Goal: Entertainment & Leisure: Consume media (video, audio)

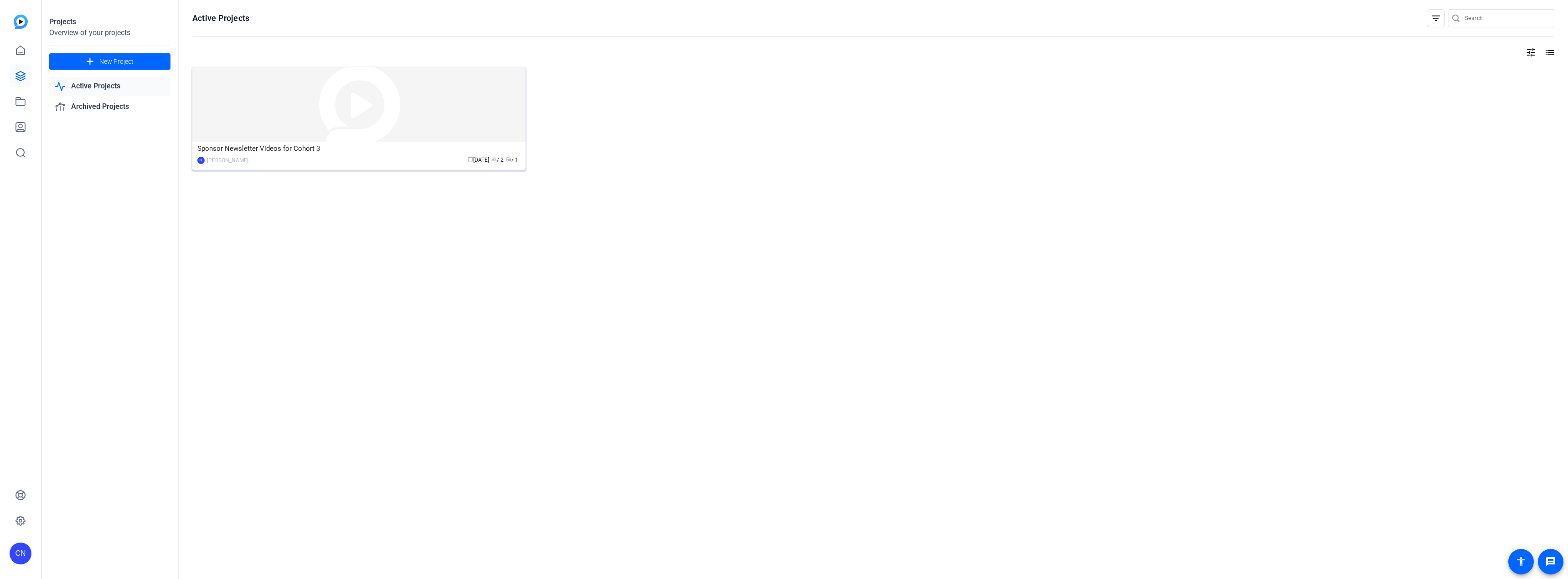
click at [396, 159] on div "calendar_today Aug 15 group / 2 radio / 1" at bounding box center [387, 160] width 267 height 10
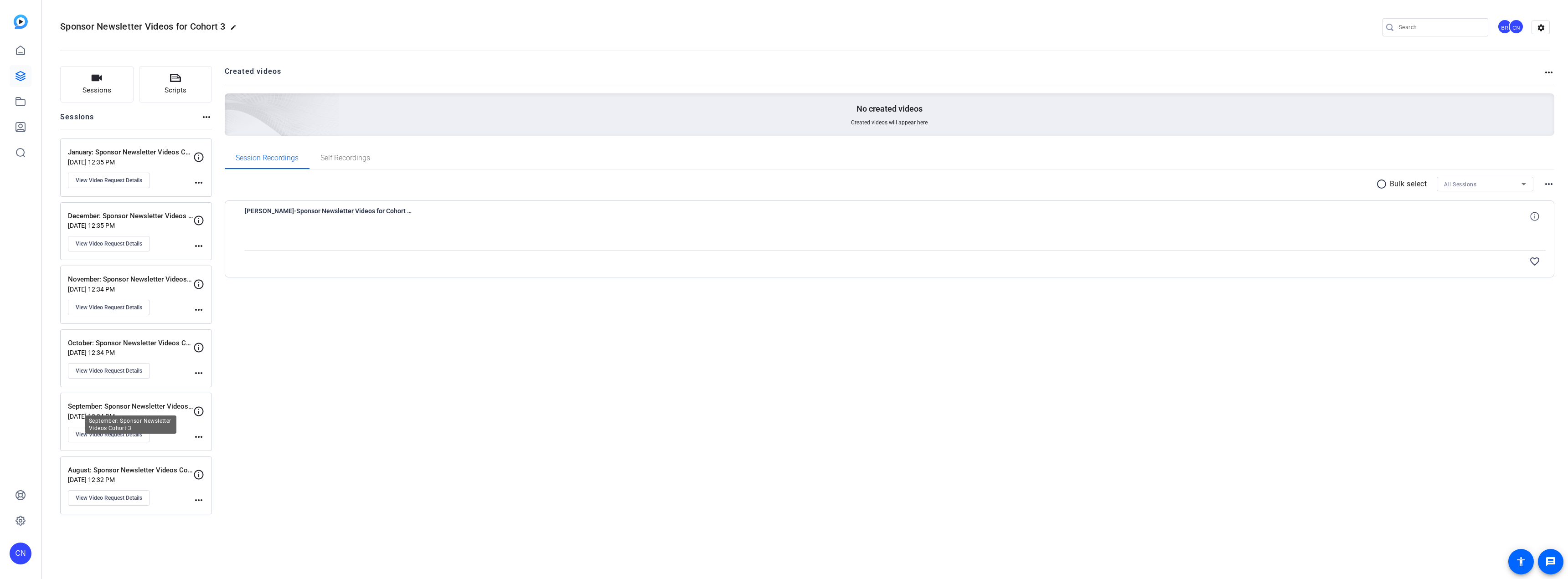
click at [136, 287] on p "September: Sponsor Newsletter Videos Cohort 3" at bounding box center [131, 407] width 125 height 10
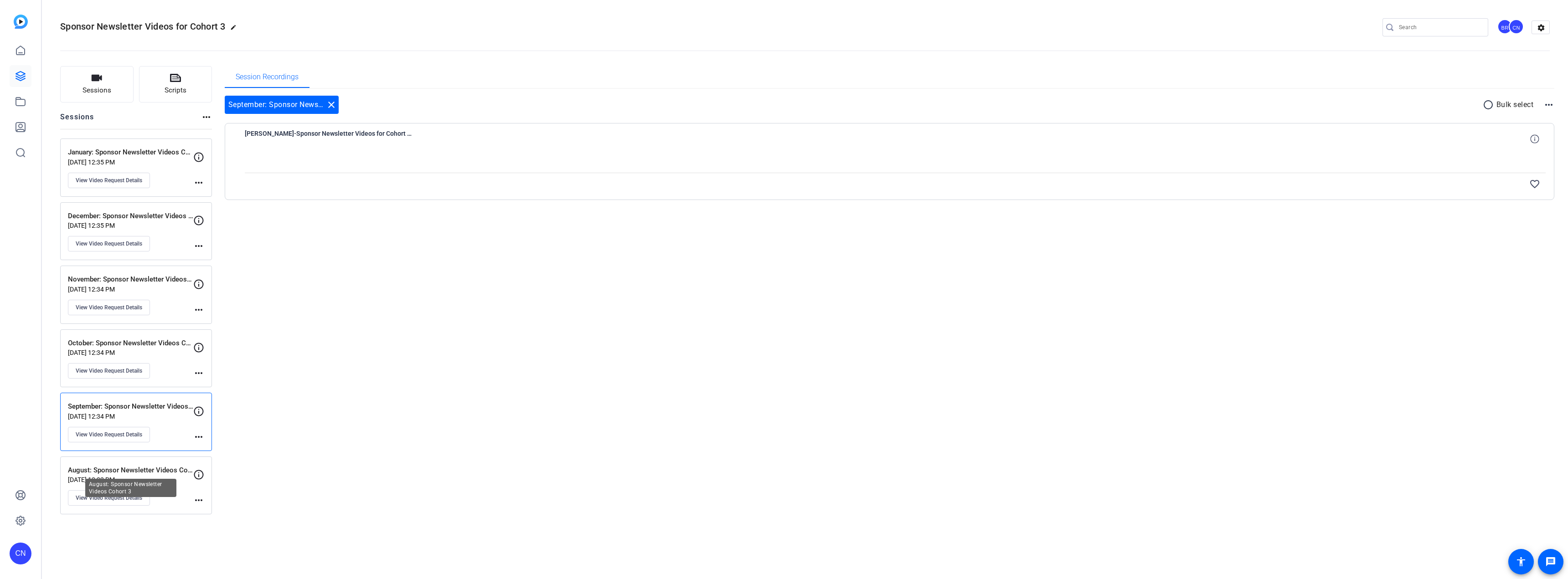
click at [134, 287] on p "August: Sponsor Newsletter Videos Cohort 3" at bounding box center [131, 470] width 125 height 10
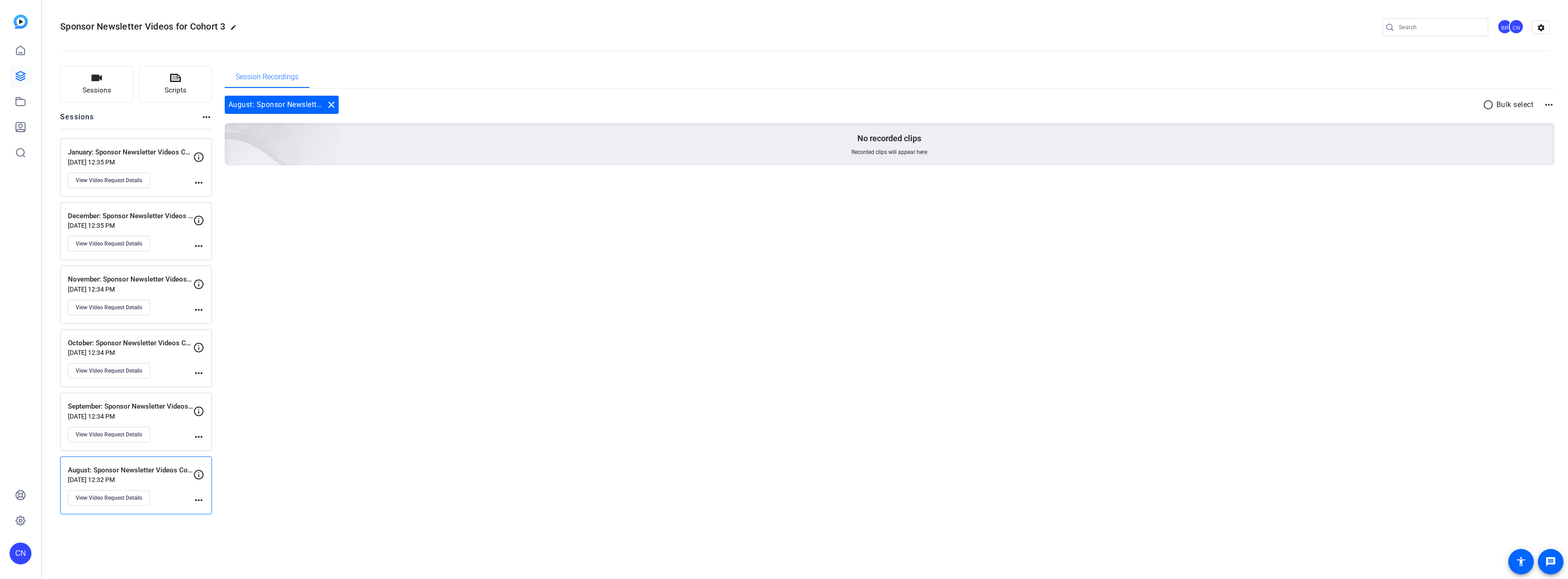
click at [145, 287] on p "September: Sponsor Newsletter Videos Cohort 3" at bounding box center [131, 407] width 125 height 10
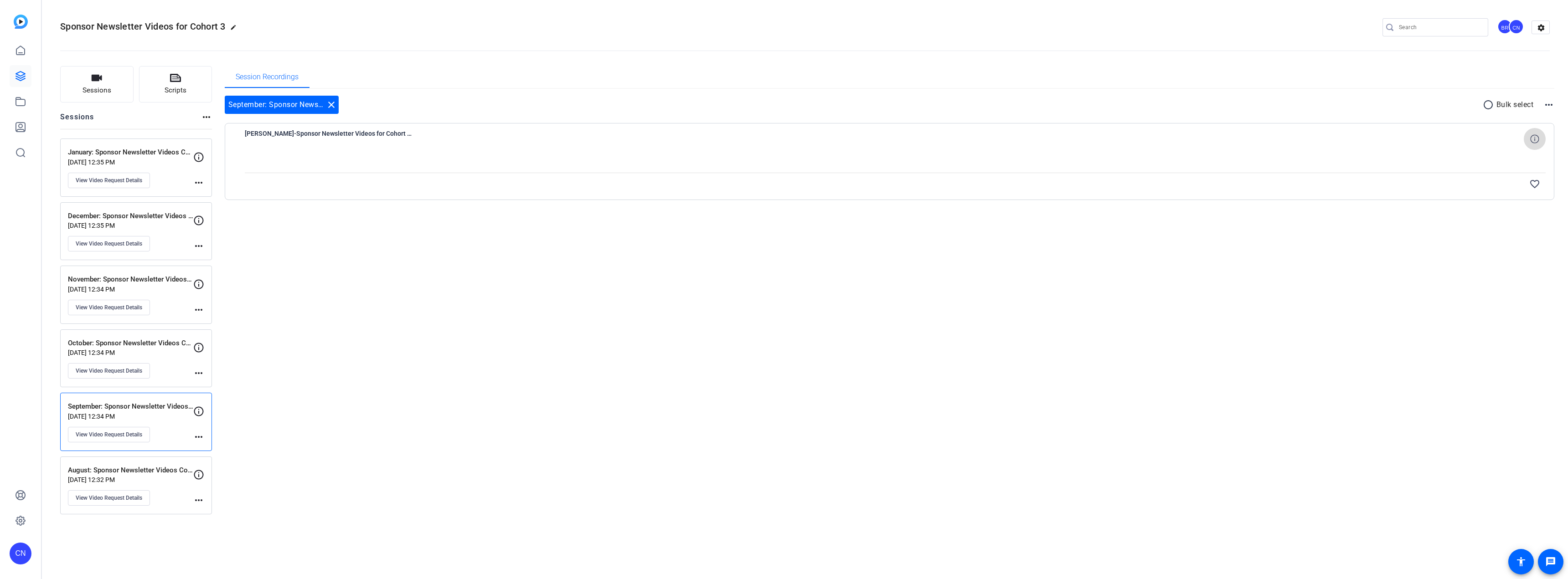
click at [583, 138] on icon at bounding box center [1535, 138] width 8 height 8
click at [319, 134] on span "Rachel Simmons-Sponsor Newsletter Videos for Cohort 3-September- Sponsor Newsle…" at bounding box center [329, 139] width 168 height 22
click at [583, 105] on mat-icon "more_horiz" at bounding box center [1549, 105] width 11 height 11
drag, startPoint x: 1002, startPoint y: 280, endPoint x: 994, endPoint y: 280, distance: 8.0
click at [583, 280] on div at bounding box center [784, 289] width 1568 height 579
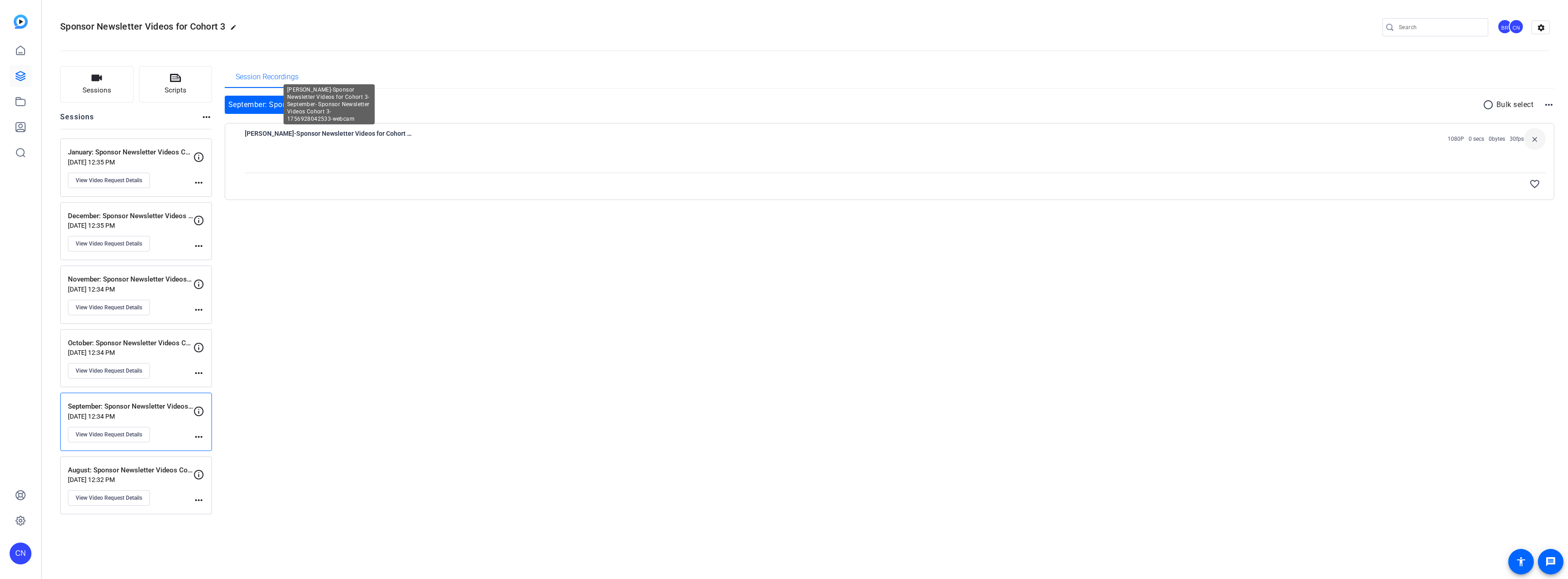
click at [340, 131] on span "Rachel Simmons-Sponsor Newsletter Videos for Cohort 3-September- Sponsor Newsle…" at bounding box center [329, 139] width 168 height 22
click at [125, 287] on p "September: Sponsor Newsletter Videos Cohort 3" at bounding box center [131, 407] width 125 height 10
click at [132, 287] on p "October: Sponsor Newsletter Videos Cohort 3" at bounding box center [131, 343] width 125 height 10
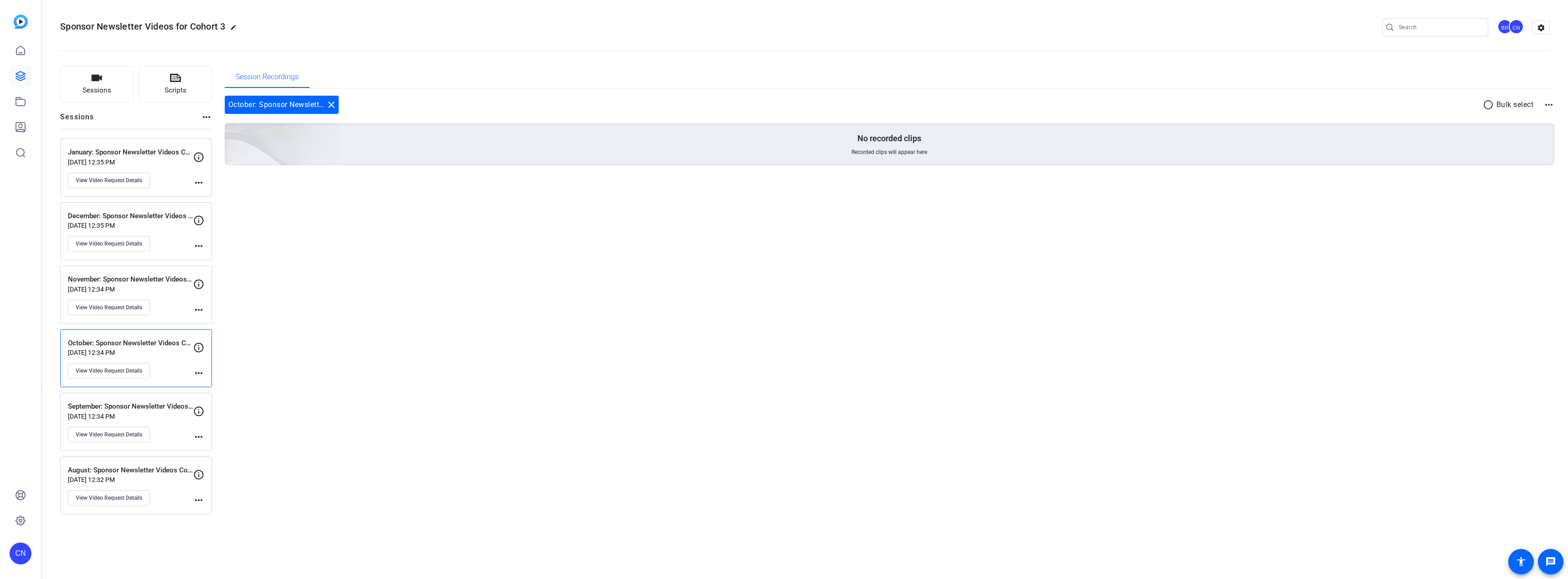
click at [119, 287] on p "September: Sponsor Newsletter Videos Cohort 3" at bounding box center [131, 407] width 125 height 10
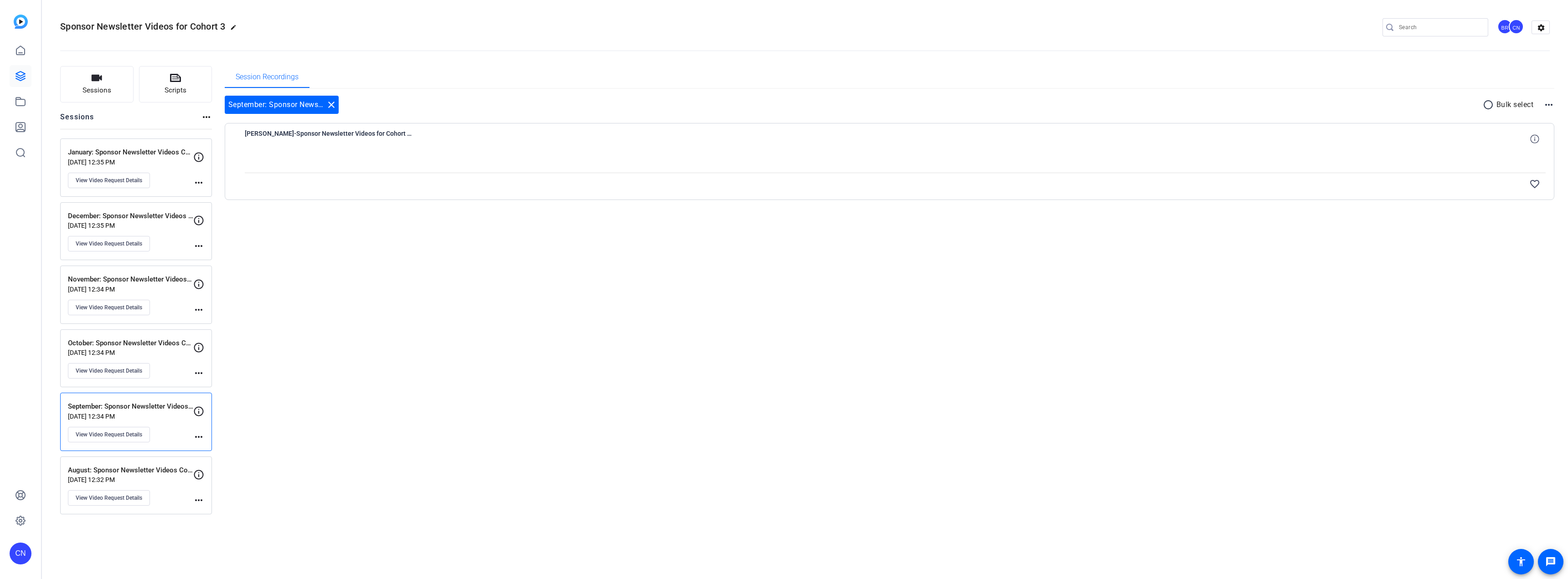
click at [583, 105] on mat-icon "more_horiz" at bounding box center [1549, 105] width 11 height 11
drag, startPoint x: 935, startPoint y: 112, endPoint x: 907, endPoint y: 113, distance: 28.0
click at [583, 113] on div at bounding box center [784, 289] width 1568 height 579
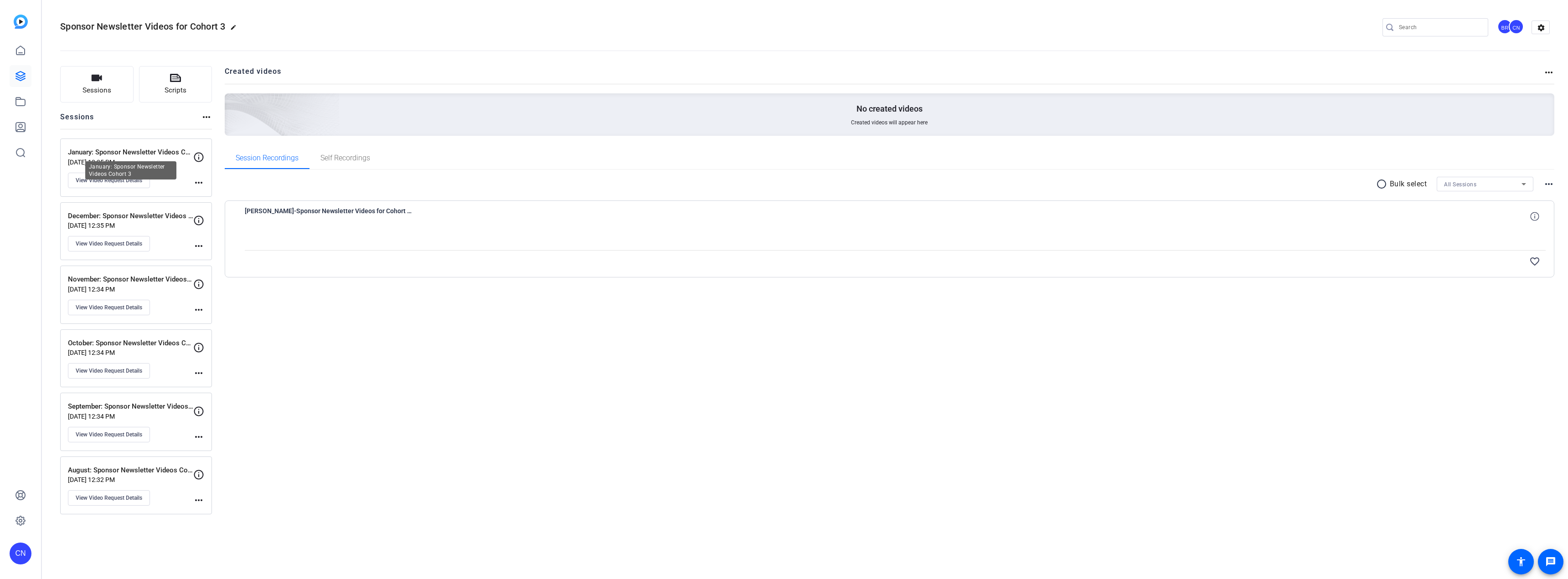
click at [144, 154] on p "January: Sponsor Newsletter Videos Cohort 3" at bounding box center [131, 152] width 125 height 10
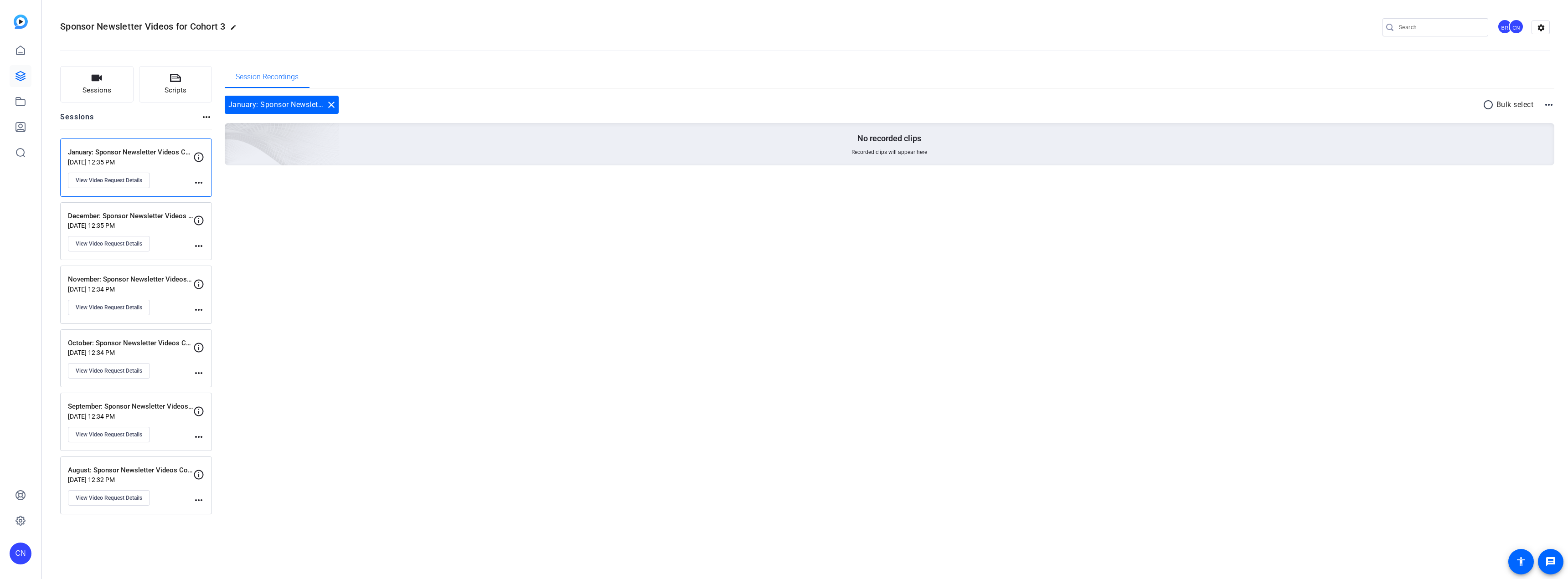
click at [134, 215] on p "December: Sponsor Newsletter Videos Cohort 3" at bounding box center [131, 216] width 125 height 10
click at [138, 277] on p "November: Sponsor Newsletter Videos Cohort 3" at bounding box center [131, 280] width 125 height 10
click at [118, 404] on p "September: Sponsor Newsletter Videos Cohort 3" at bounding box center [131, 407] width 125 height 10
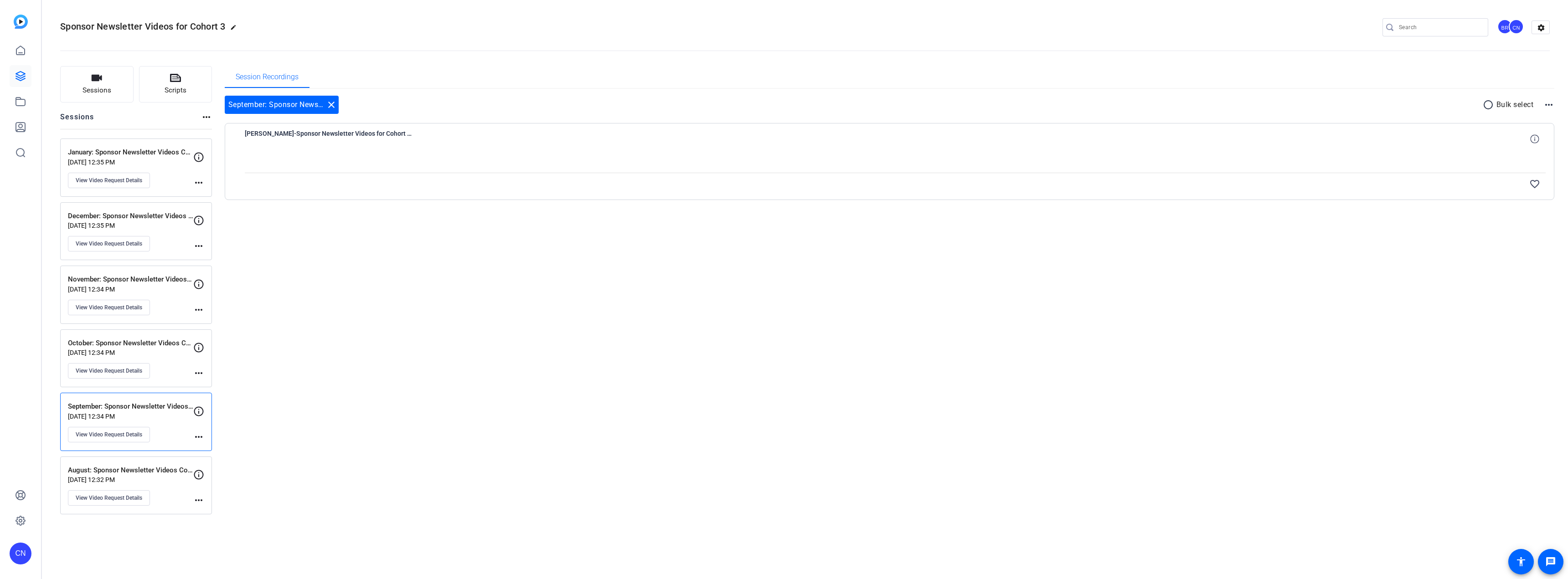
click at [197, 436] on mat-icon "more_horiz" at bounding box center [199, 437] width 11 height 11
drag, startPoint x: 429, startPoint y: 362, endPoint x: 387, endPoint y: 360, distance: 42.0
click at [428, 361] on div at bounding box center [784, 289] width 1568 height 579
click at [103, 436] on span "View Video Request Details" at bounding box center [109, 434] width 67 height 7
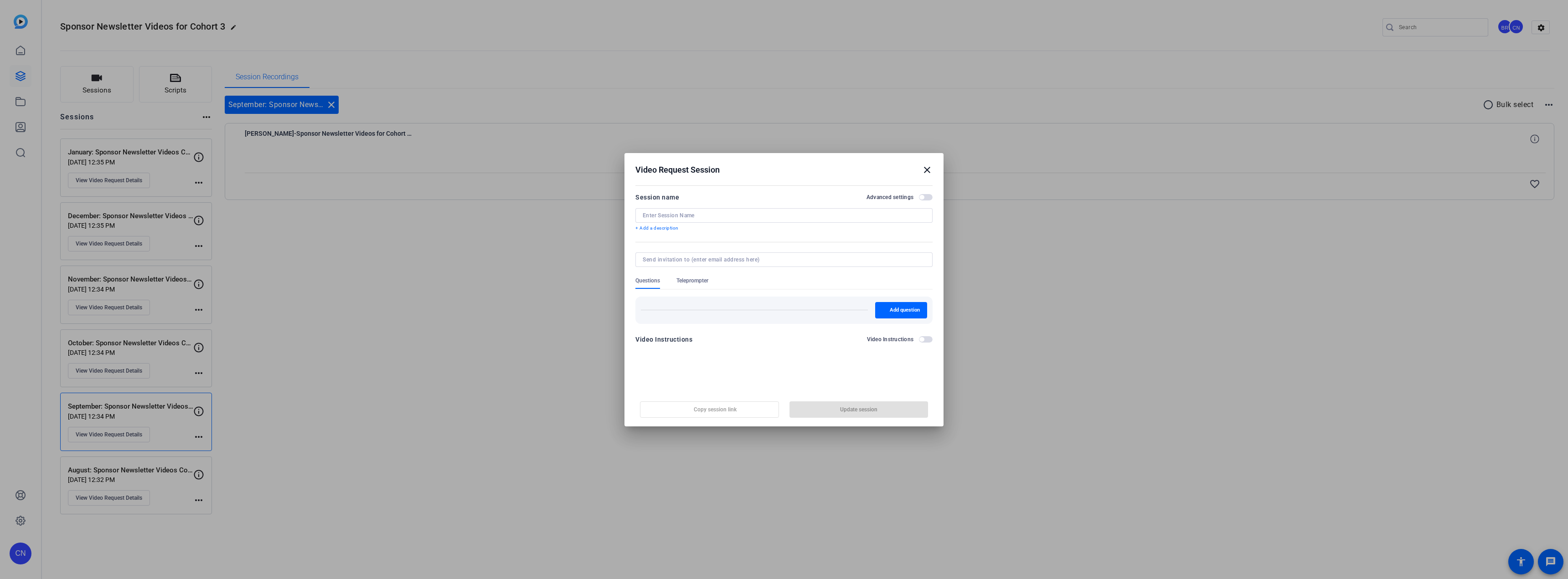
type input "September: Sponsor Newsletter Videos Cohort 3"
click at [927, 167] on mat-icon "close" at bounding box center [927, 170] width 11 height 11
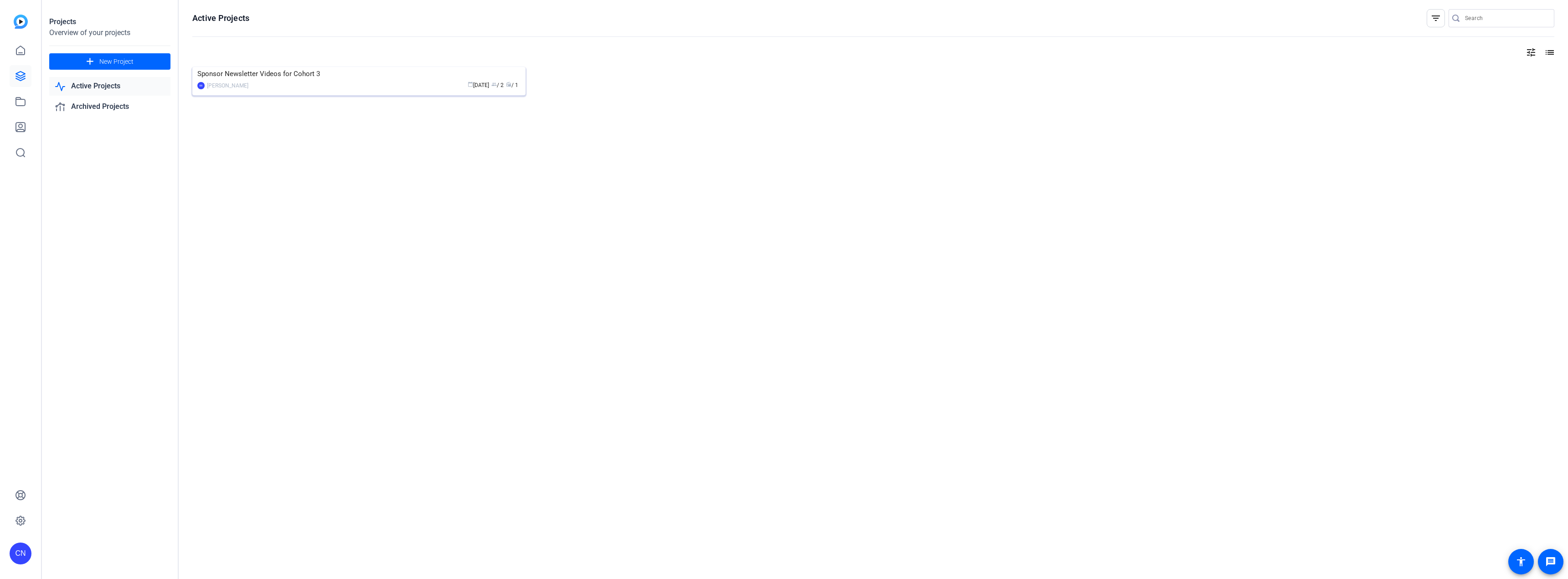
click at [322, 81] on div "Sponsor Newsletter Videos for Cohort 3" at bounding box center [359, 73] width 323 height 13
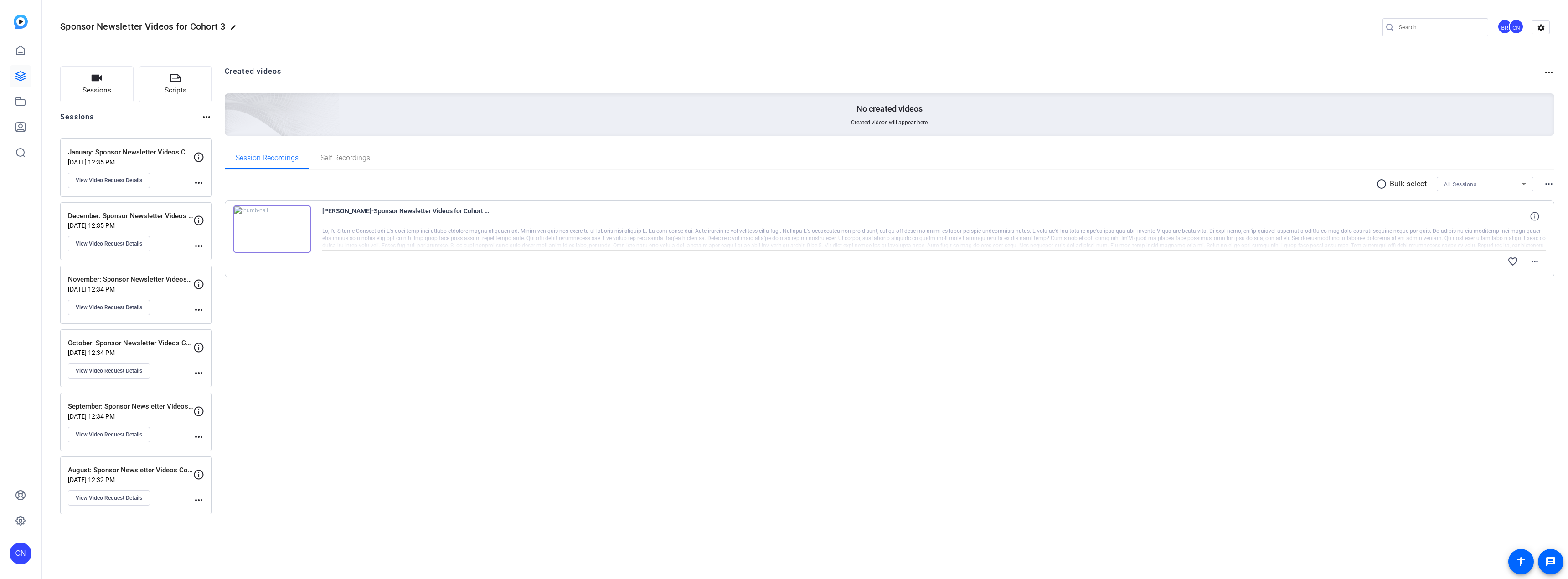
click at [281, 229] on img at bounding box center [272, 229] width 78 height 48
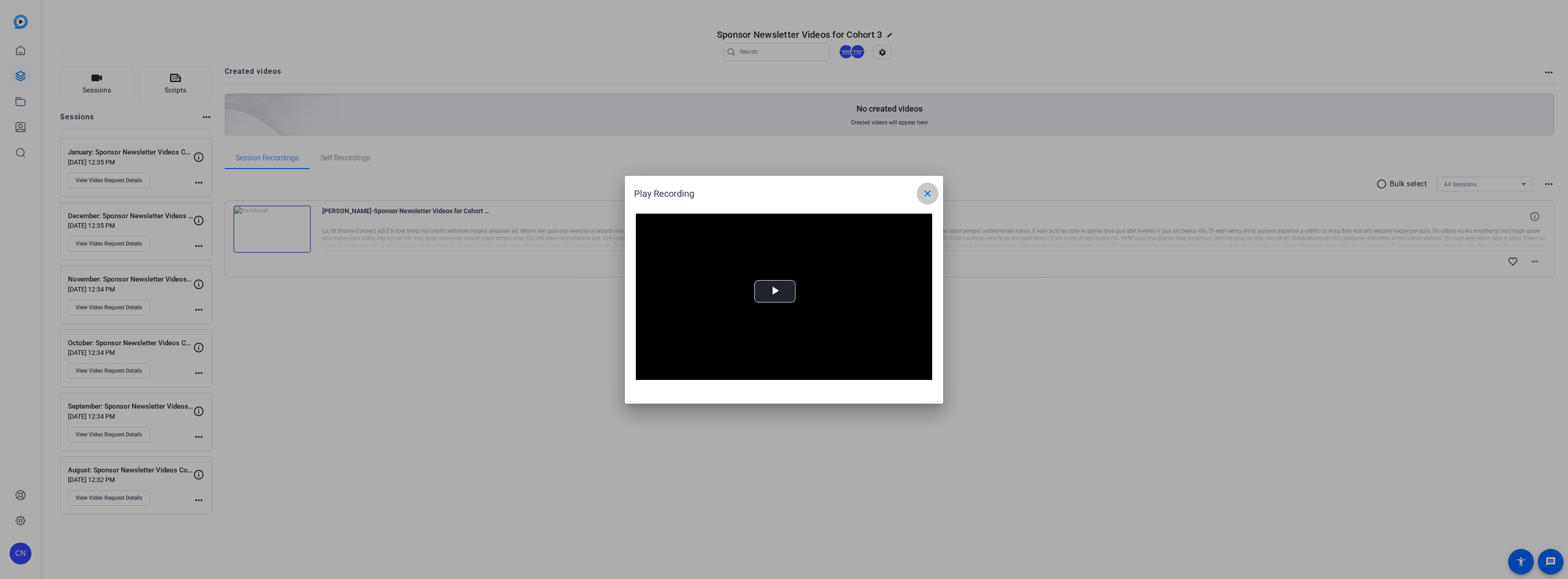
click at [924, 193] on mat-icon "close" at bounding box center [928, 193] width 11 height 11
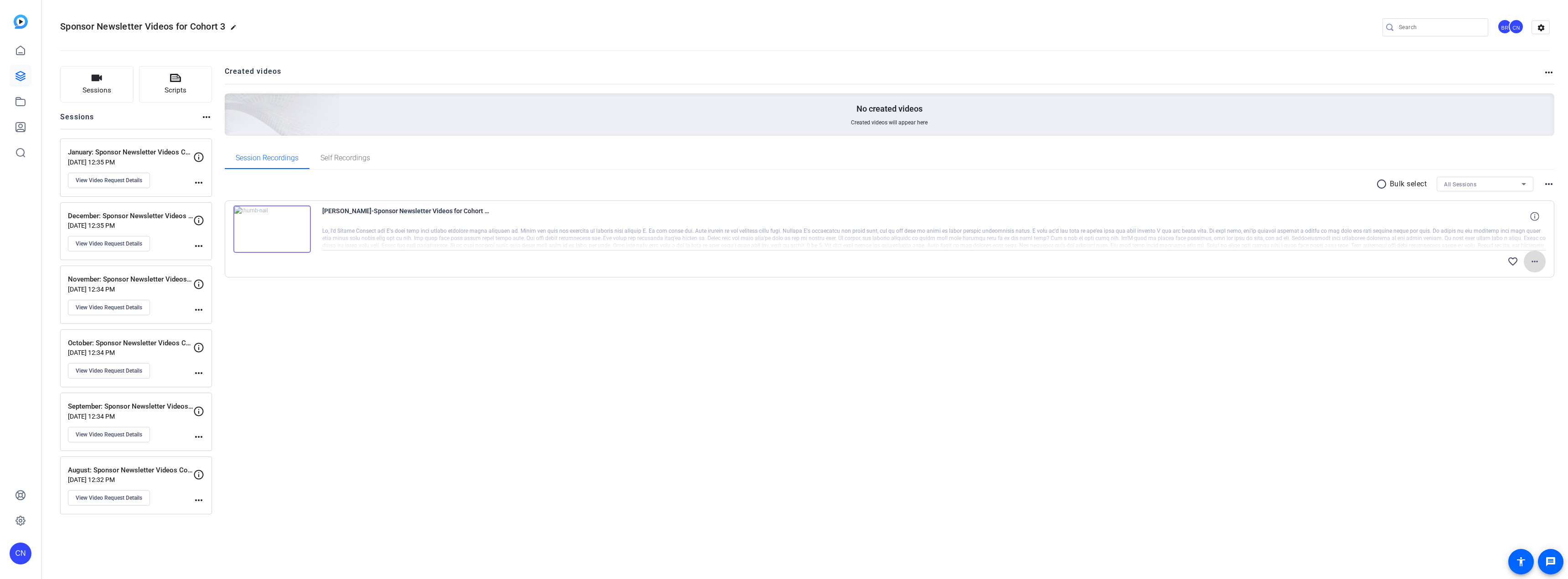
click at [1536, 262] on mat-icon "more_horiz" at bounding box center [1535, 262] width 11 height 11
click at [1067, 394] on div at bounding box center [784, 289] width 1568 height 579
click at [269, 226] on img at bounding box center [272, 229] width 78 height 48
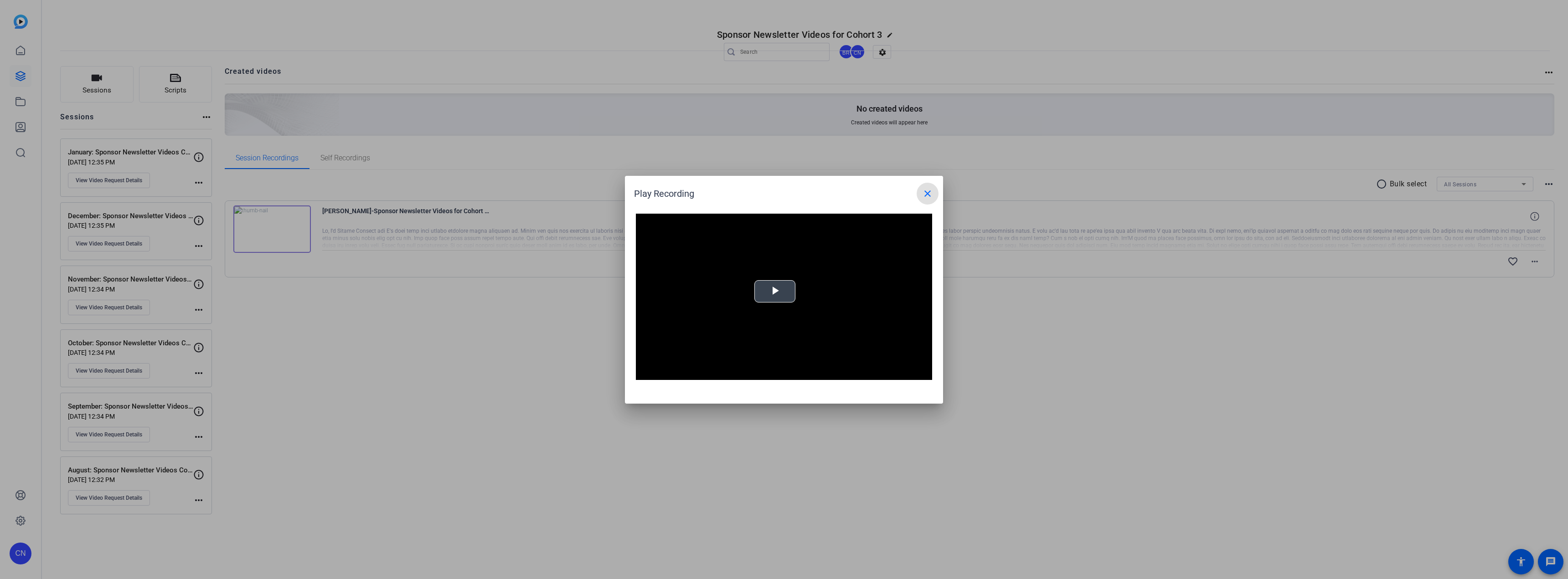
click at [775, 291] on span "Video Player" at bounding box center [775, 291] width 0 height 0
drag, startPoint x: 711, startPoint y: 373, endPoint x: 656, endPoint y: 371, distance: 55.0
click at [656, 371] on div "Play Mute Current Time 0:00 / Duration 2:52 Loaded : 100.00% 0:00 0:30 Stream T…" at bounding box center [784, 373] width 296 height 13
click at [723, 374] on div "0:40" at bounding box center [723, 373] width 1 height 3
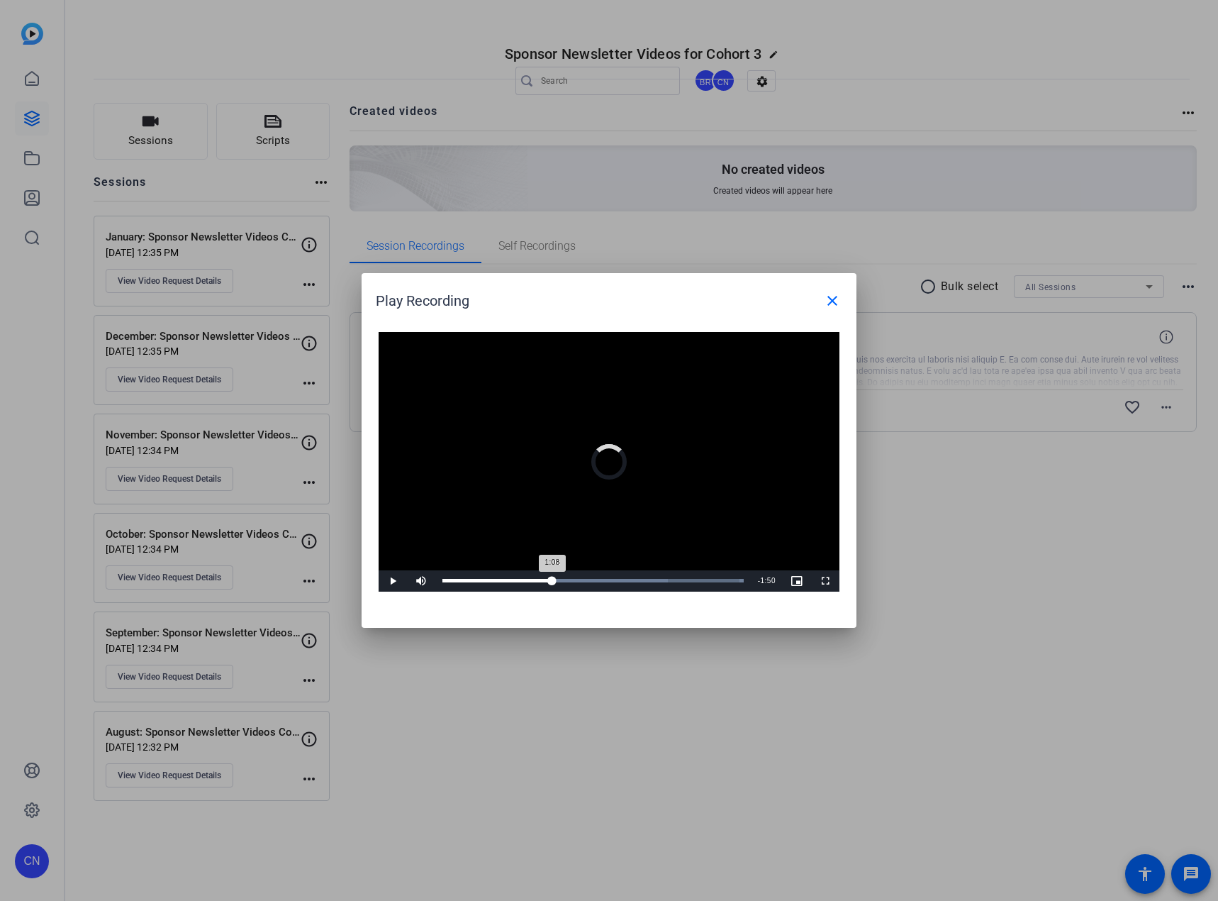
click at [552, 580] on div "Loaded : 100.00% 1:02 1:08" at bounding box center [593, 581] width 301 height 4
click at [542, 581] on div "Loaded : 100.00% 0:56 1:05" at bounding box center [593, 581] width 301 height 4
click at [564, 580] on div "Loaded : 100.00% 1:10 1:16" at bounding box center [593, 581] width 301 height 4
click at [553, 579] on div "Loaded : 100.00% 1:03 1:13" at bounding box center [593, 581] width 301 height 4
click at [579, 579] on div "1:25" at bounding box center [517, 581] width 149 height 4
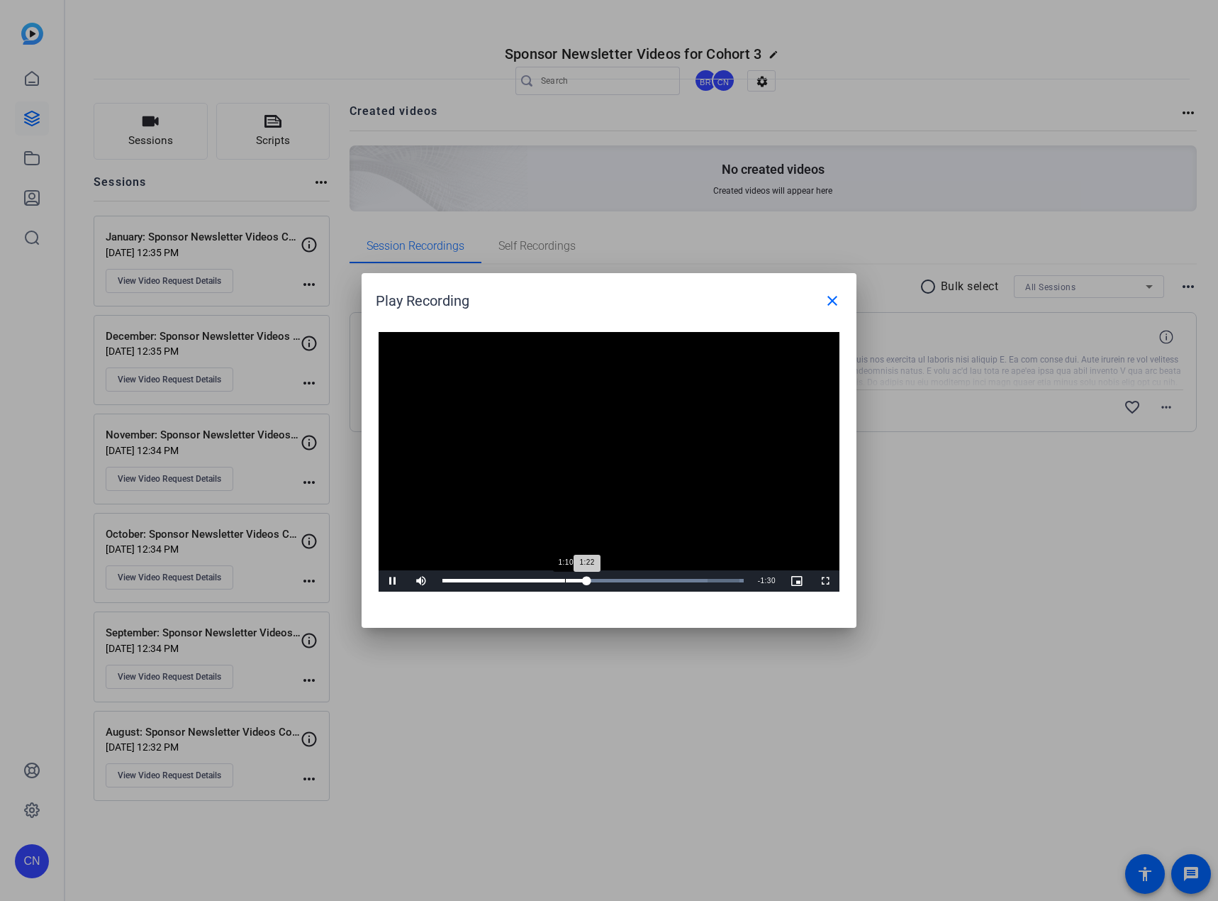
click at [565, 581] on div "1:10" at bounding box center [565, 581] width 1 height 4
click at [587, 581] on div "Loaded : 100.00% 1:22 1:30" at bounding box center [593, 581] width 301 height 4
click at [834, 299] on mat-icon "close" at bounding box center [832, 300] width 17 height 17
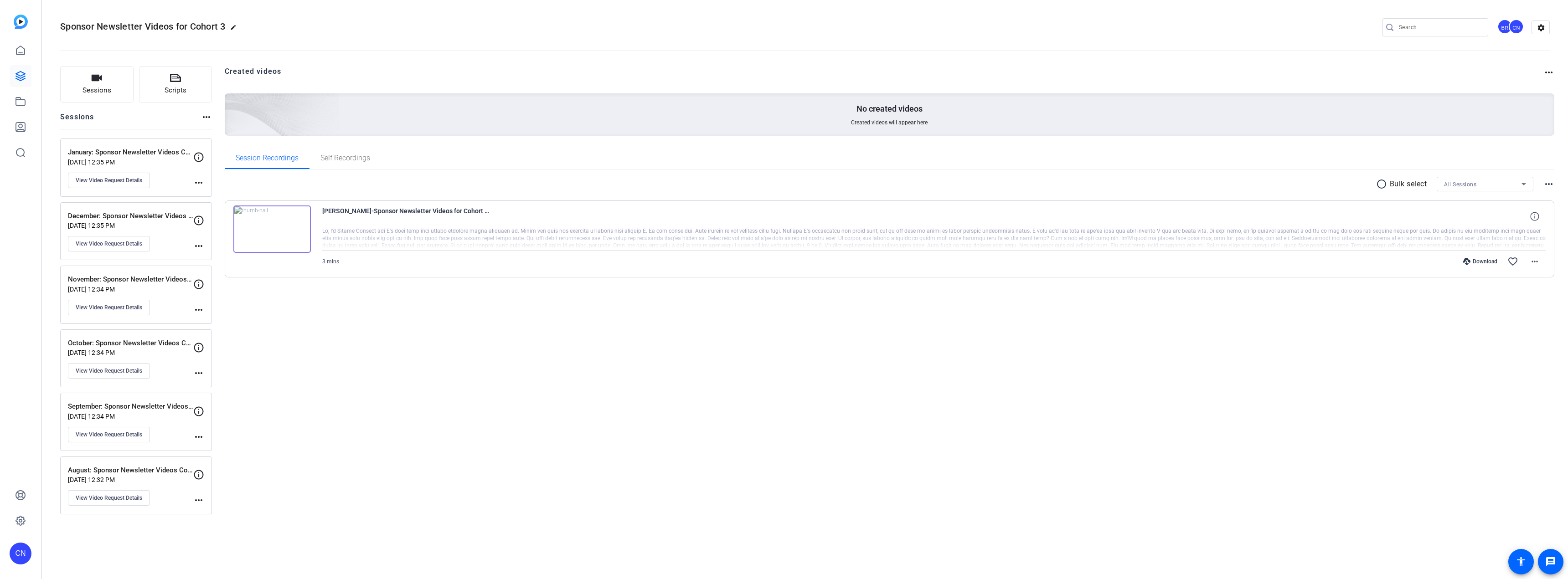
click at [1549, 187] on mat-icon "more_horiz" at bounding box center [1549, 184] width 11 height 11
click at [1363, 339] on div at bounding box center [784, 289] width 1568 height 579
click at [1535, 261] on mat-icon "more_horiz" at bounding box center [1535, 262] width 11 height 11
drag, startPoint x: 1009, startPoint y: 301, endPoint x: 985, endPoint y: 301, distance: 24.0
click at [1009, 301] on div at bounding box center [784, 289] width 1568 height 579
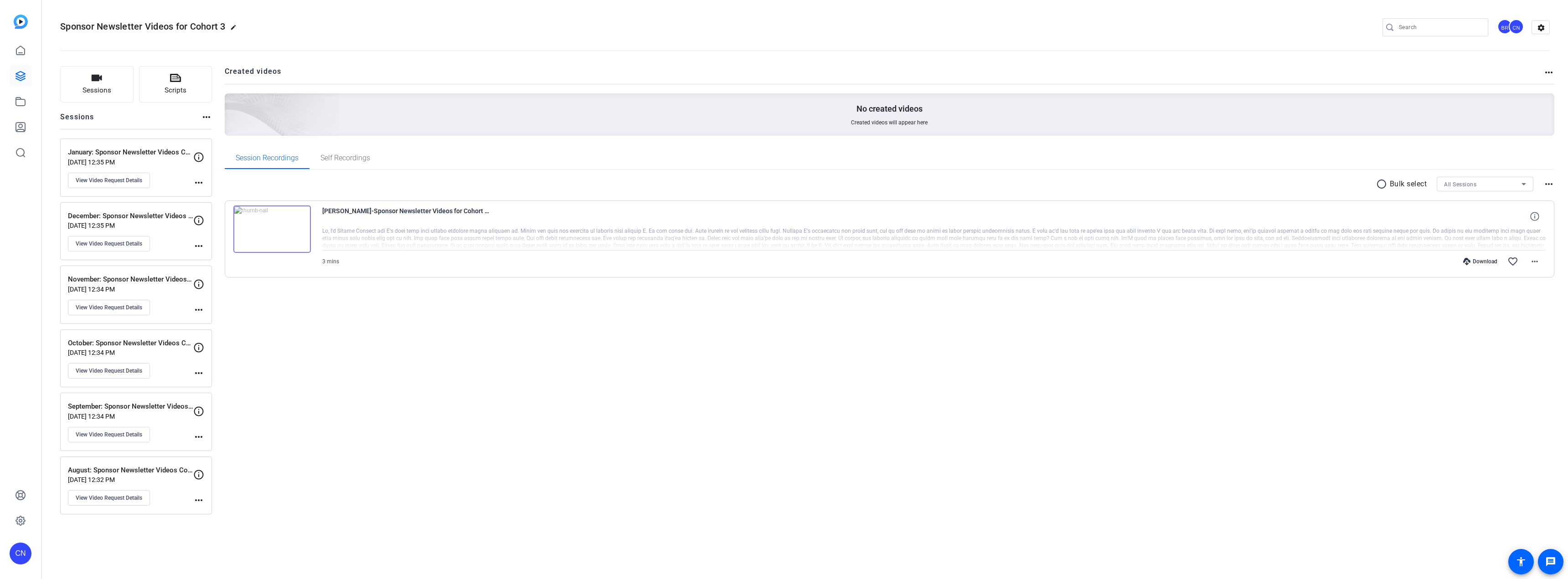
drag, startPoint x: 283, startPoint y: 218, endPoint x: 617, endPoint y: 334, distance: 353.6
click at [635, 334] on div "Created videos more_horiz No created videos Created videos will appear here Ses…" at bounding box center [890, 290] width 1330 height 449
click at [198, 436] on mat-icon "more_horiz" at bounding box center [199, 437] width 11 height 11
click at [554, 357] on div at bounding box center [784, 289] width 1568 height 579
click at [204, 116] on mat-icon "more_horiz" at bounding box center [206, 117] width 11 height 11
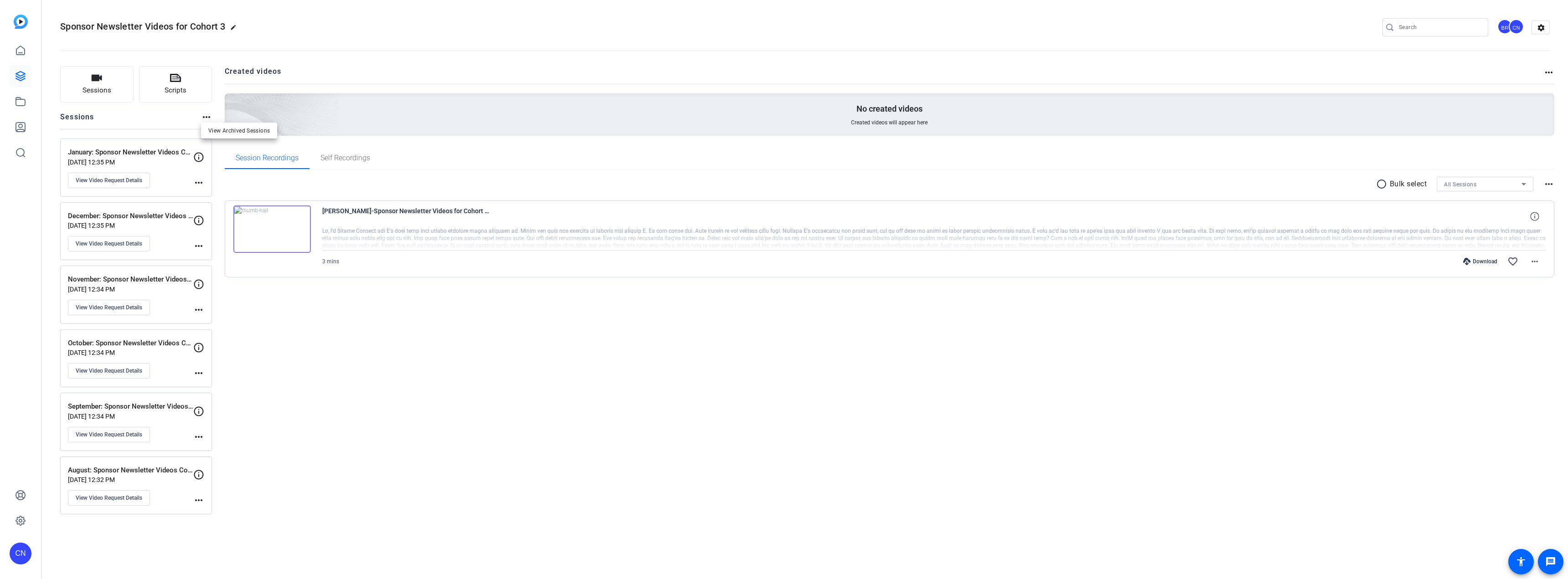
drag, startPoint x: 660, startPoint y: 413, endPoint x: 655, endPoint y: 412, distance: 5.1
click at [656, 413] on div at bounding box center [784, 289] width 1568 height 579
click at [21, 48] on icon at bounding box center [20, 50] width 11 height 11
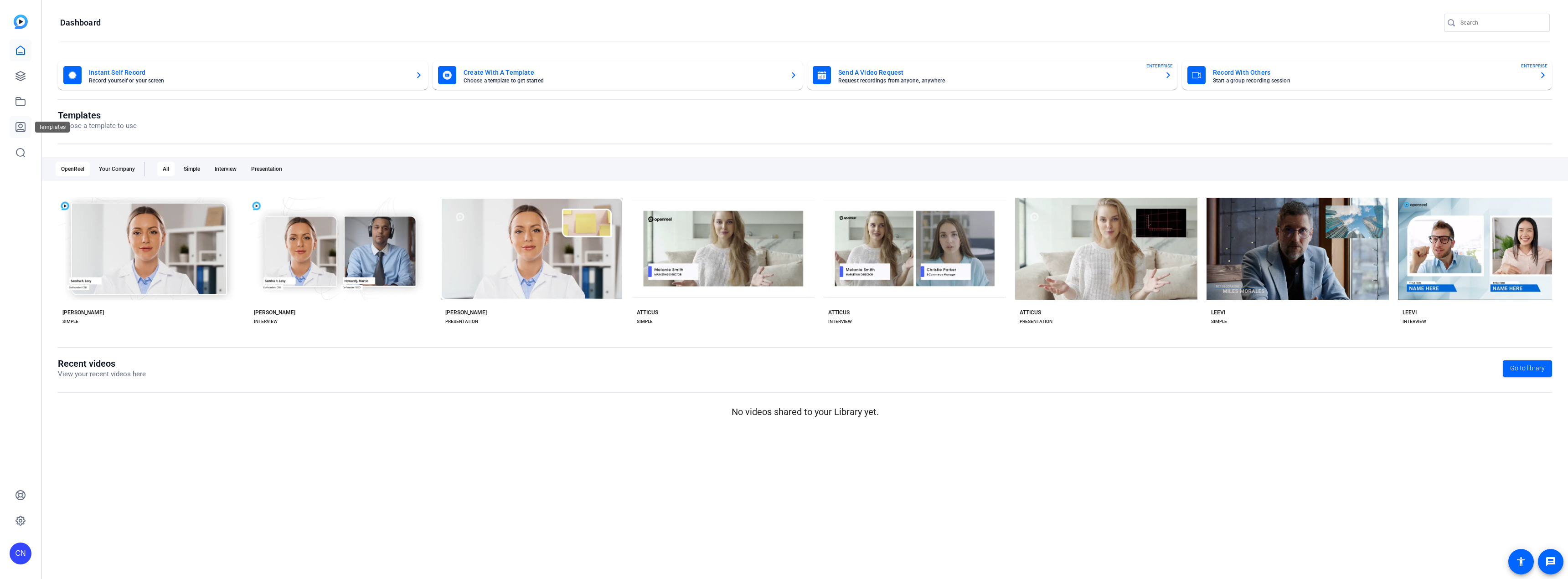
click at [19, 125] on icon at bounding box center [21, 127] width 9 height 9
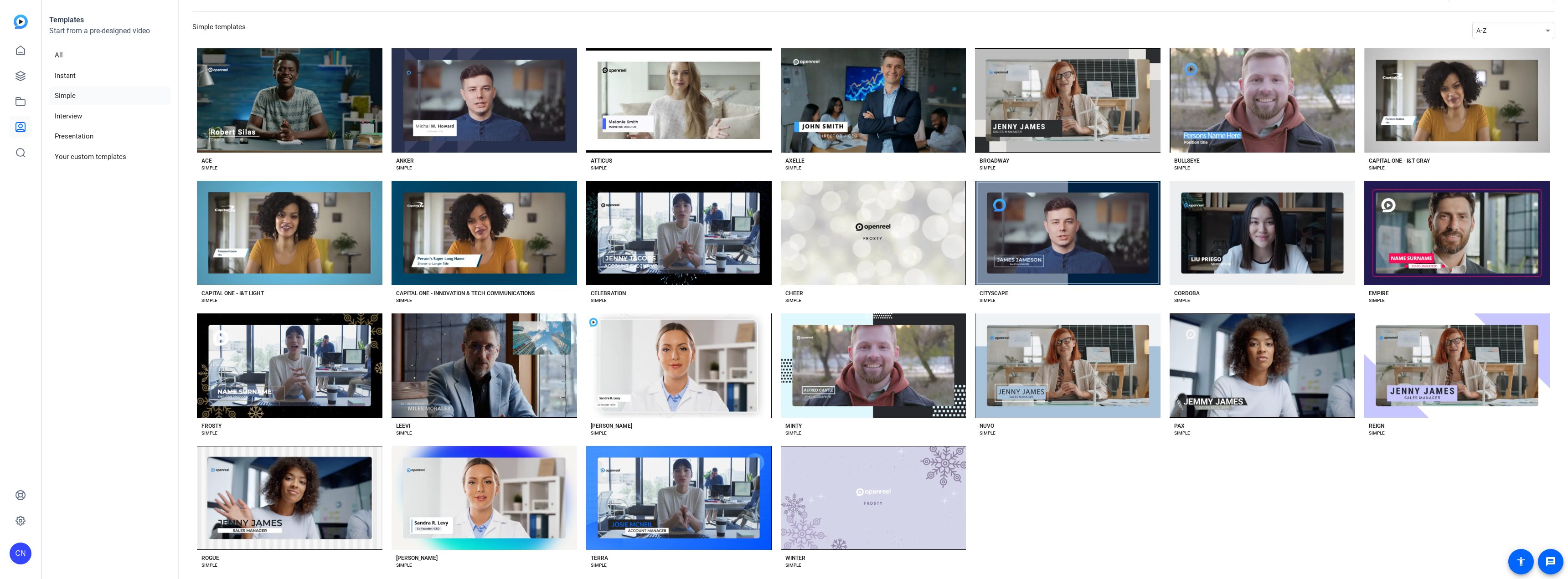
scroll to position [39, 0]
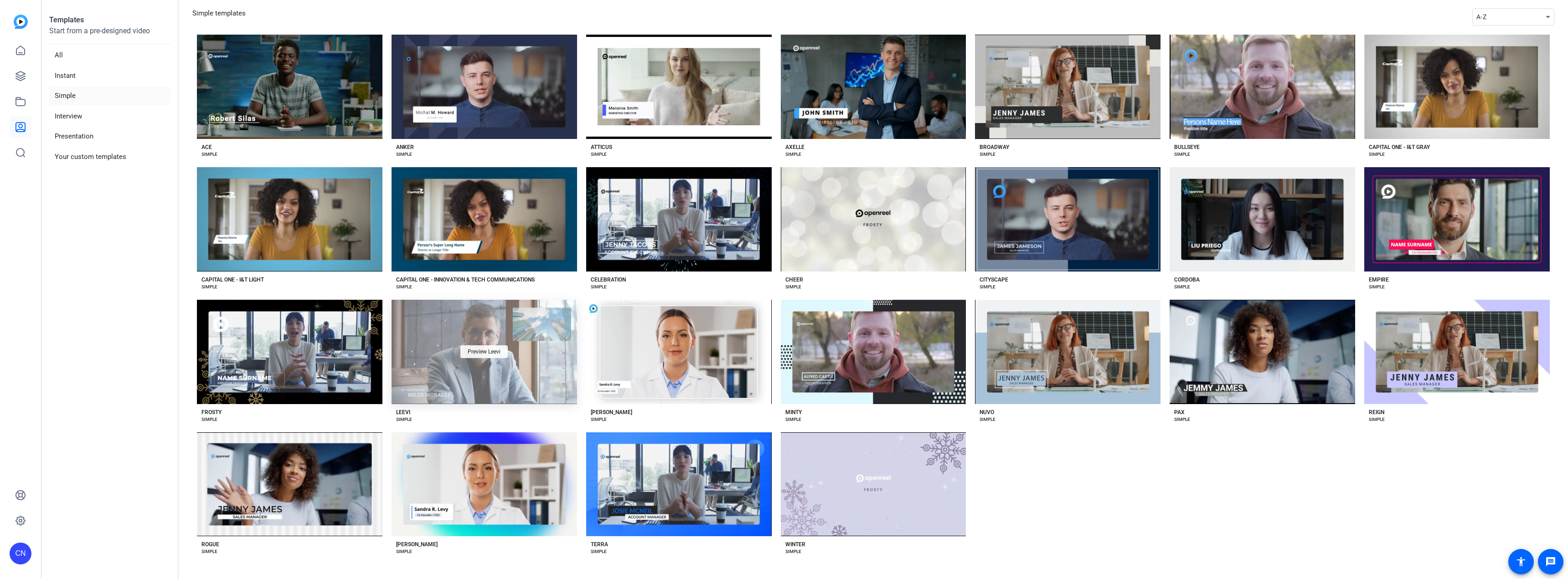
click at [471, 350] on span "Preview Leevi" at bounding box center [484, 352] width 33 height 6
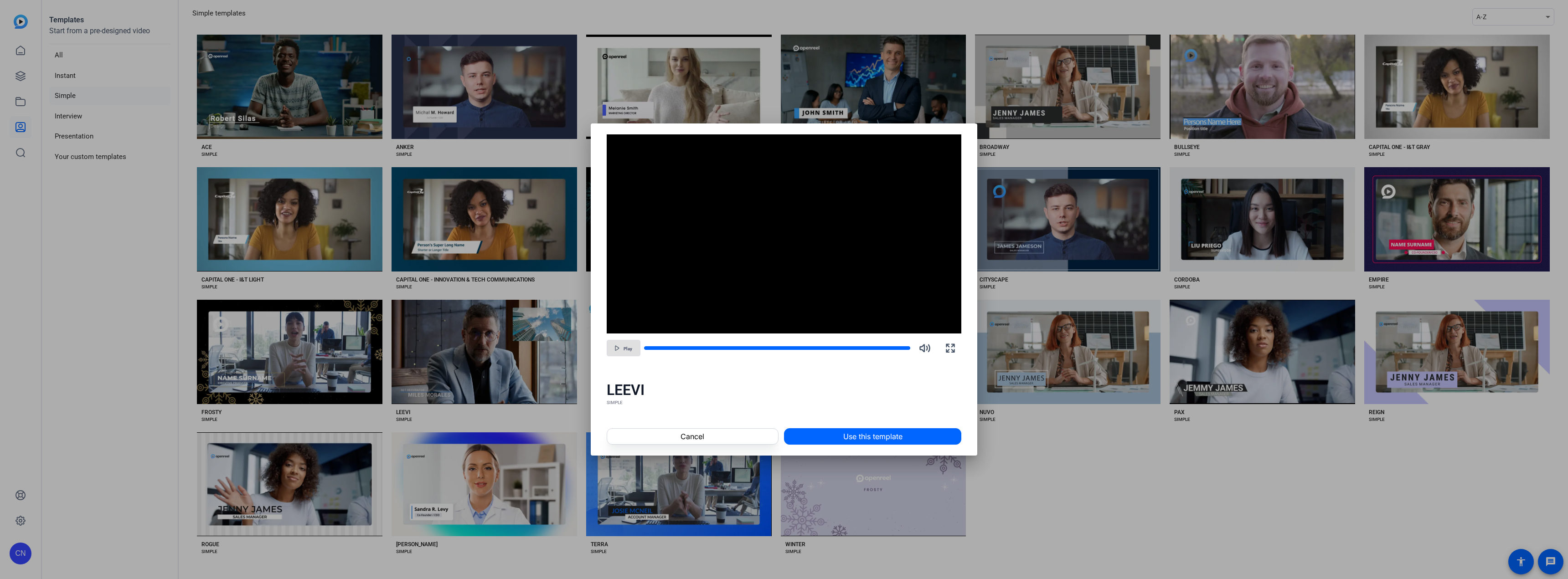
click at [617, 344] on span "button" at bounding box center [624, 348] width 33 height 22
click at [702, 435] on span "Cancel" at bounding box center [692, 436] width 24 height 11
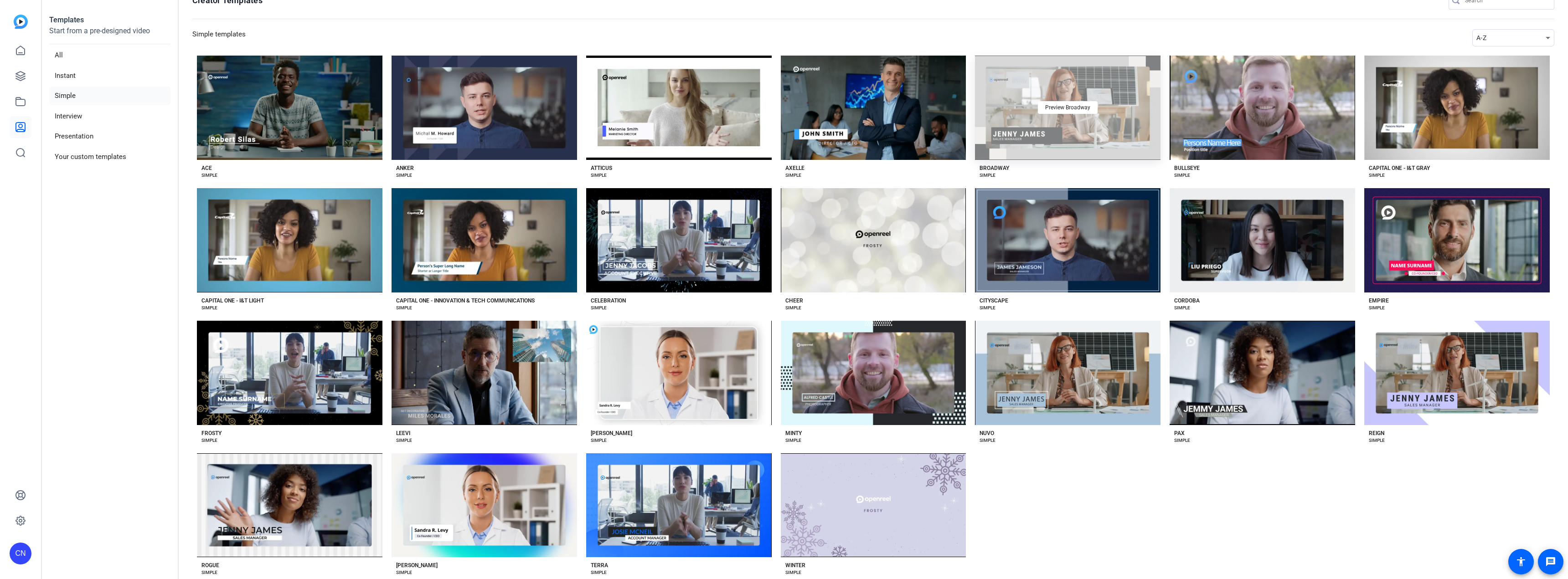
scroll to position [0, 0]
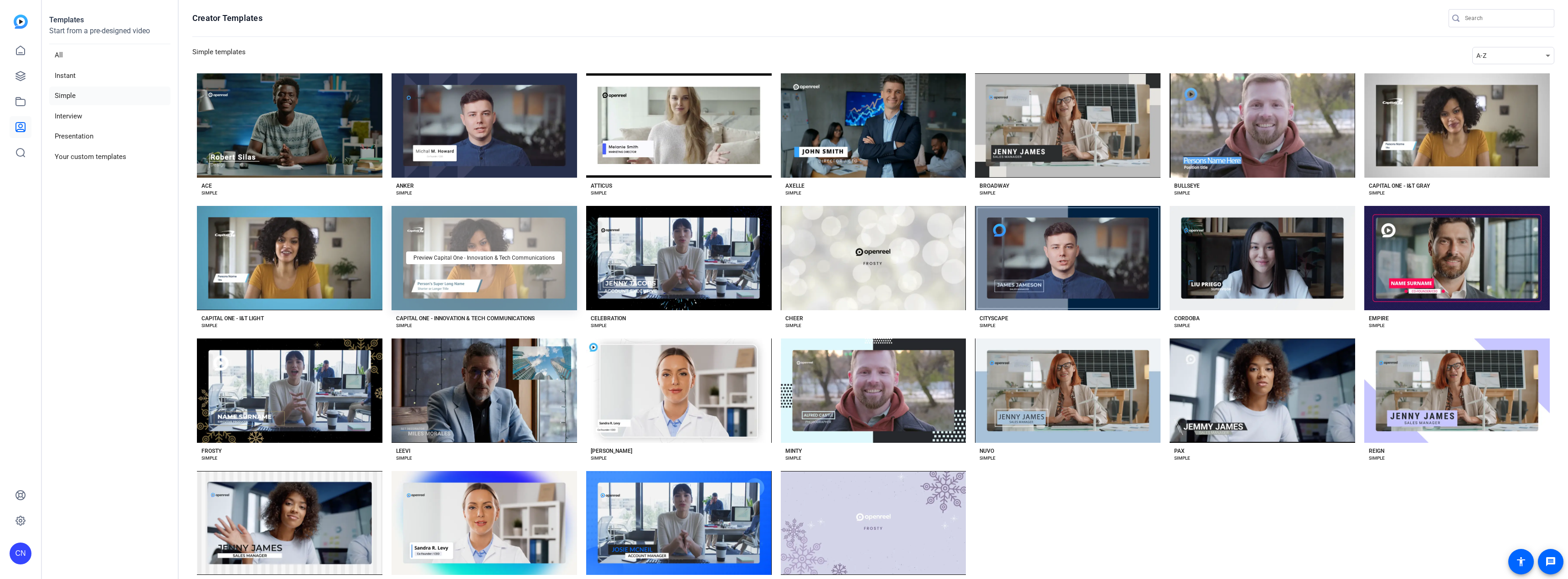
click at [490, 266] on div "Preview Capital One - Innovation & Tech Communications" at bounding box center [484, 258] width 186 height 104
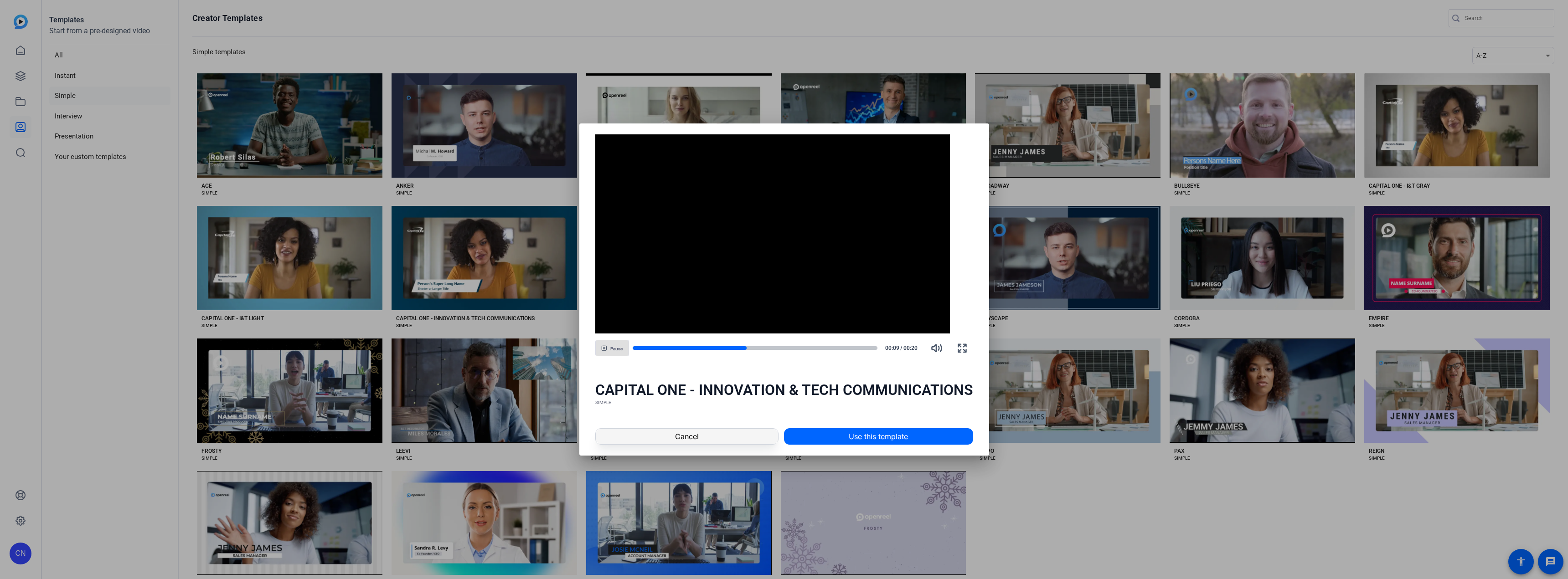
click at [701, 438] on span at bounding box center [687, 436] width 183 height 22
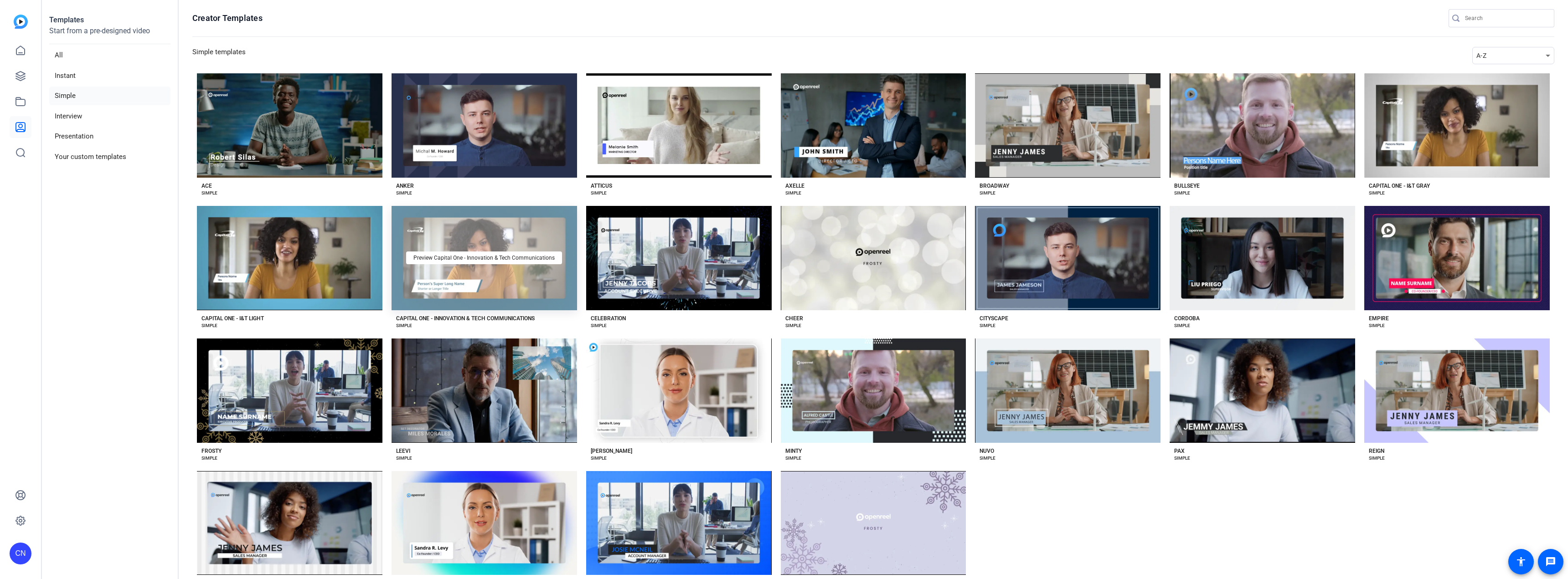
click at [445, 267] on div "Preview Capital One - Innovation & Tech Communications" at bounding box center [484, 258] width 186 height 104
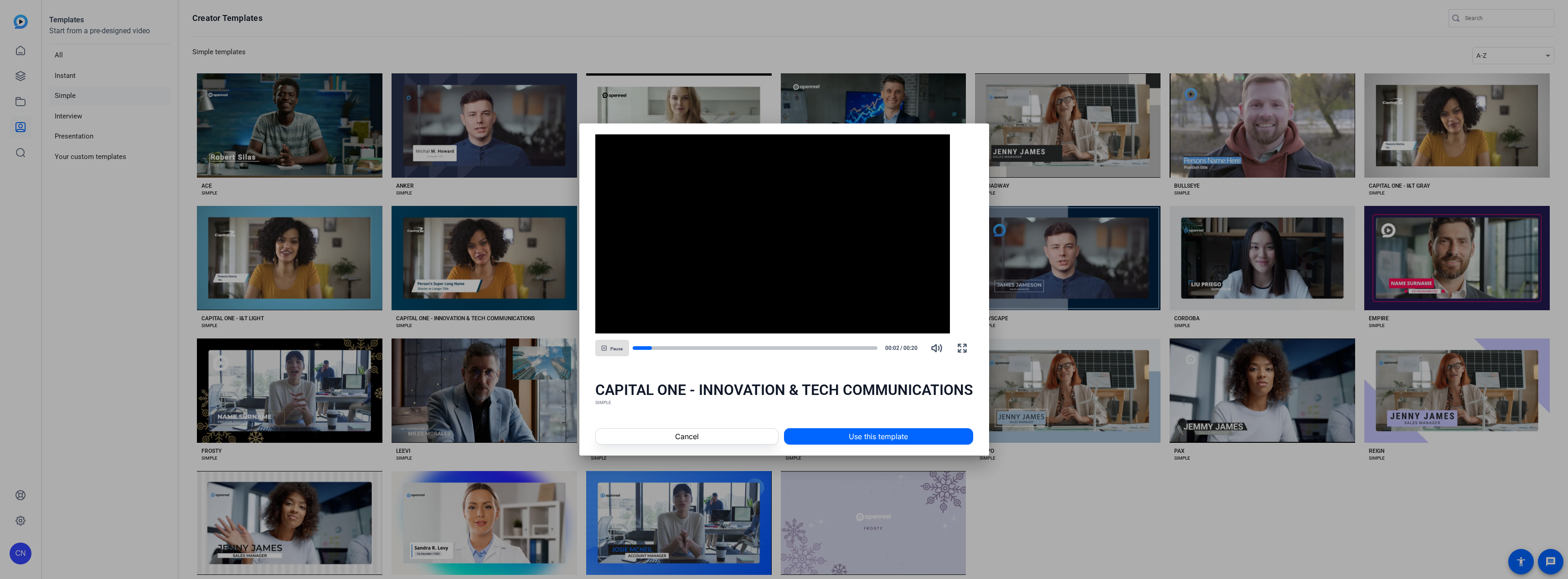
click at [615, 349] on span "Pause" at bounding box center [617, 349] width 12 height 6
click at [608, 348] on icon "button" at bounding box center [606, 348] width 4 height 4
click at [697, 435] on span "Cancel" at bounding box center [687, 436] width 24 height 11
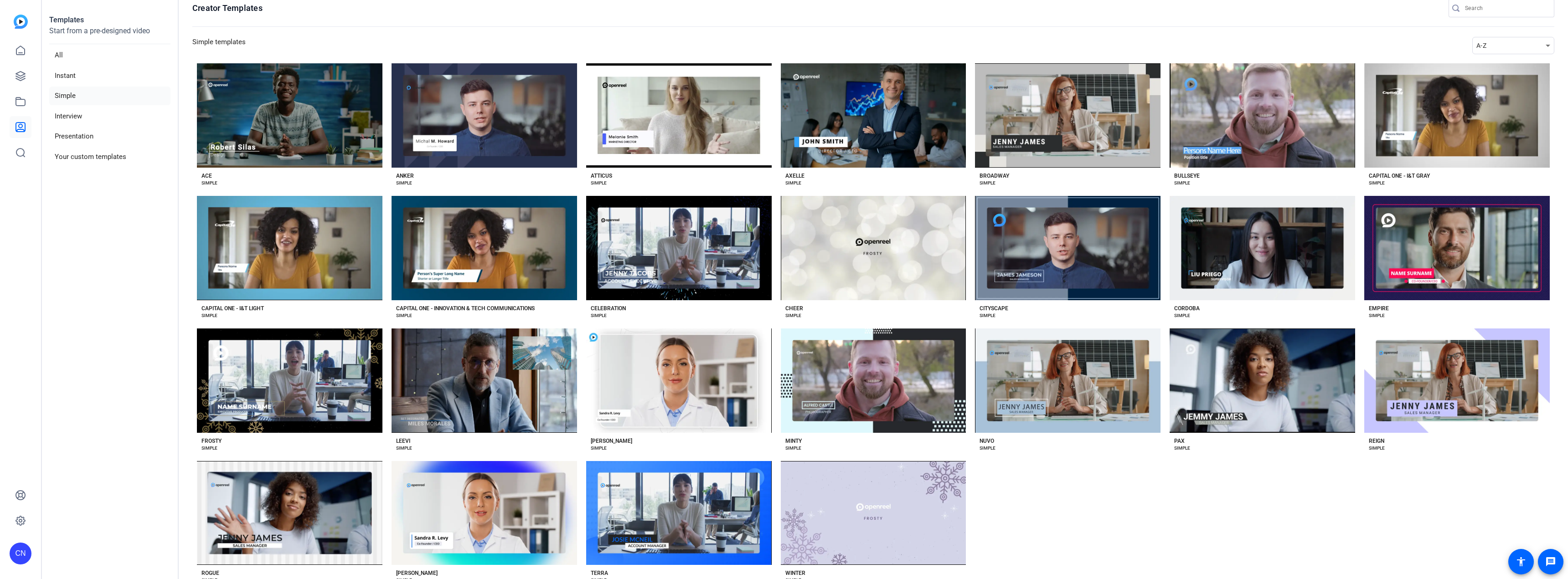
scroll to position [39, 0]
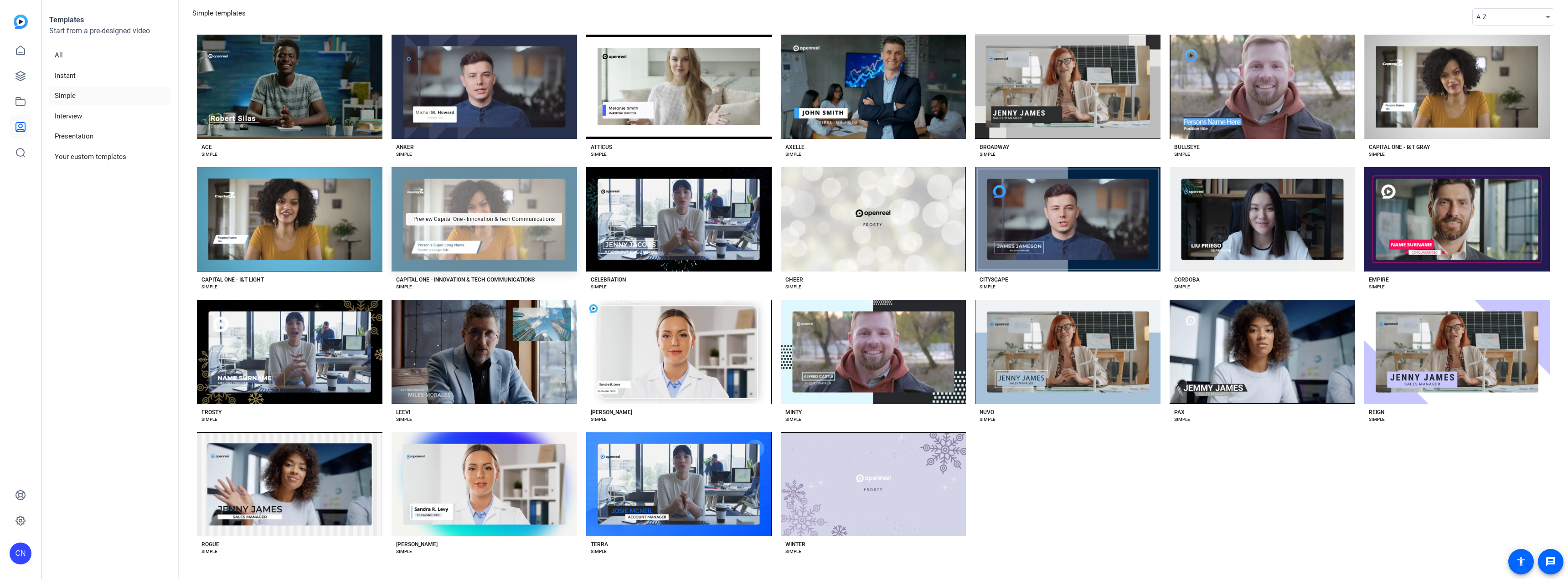
click at [515, 223] on div "Preview Capital One - Innovation & Tech Communications" at bounding box center [484, 219] width 156 height 13
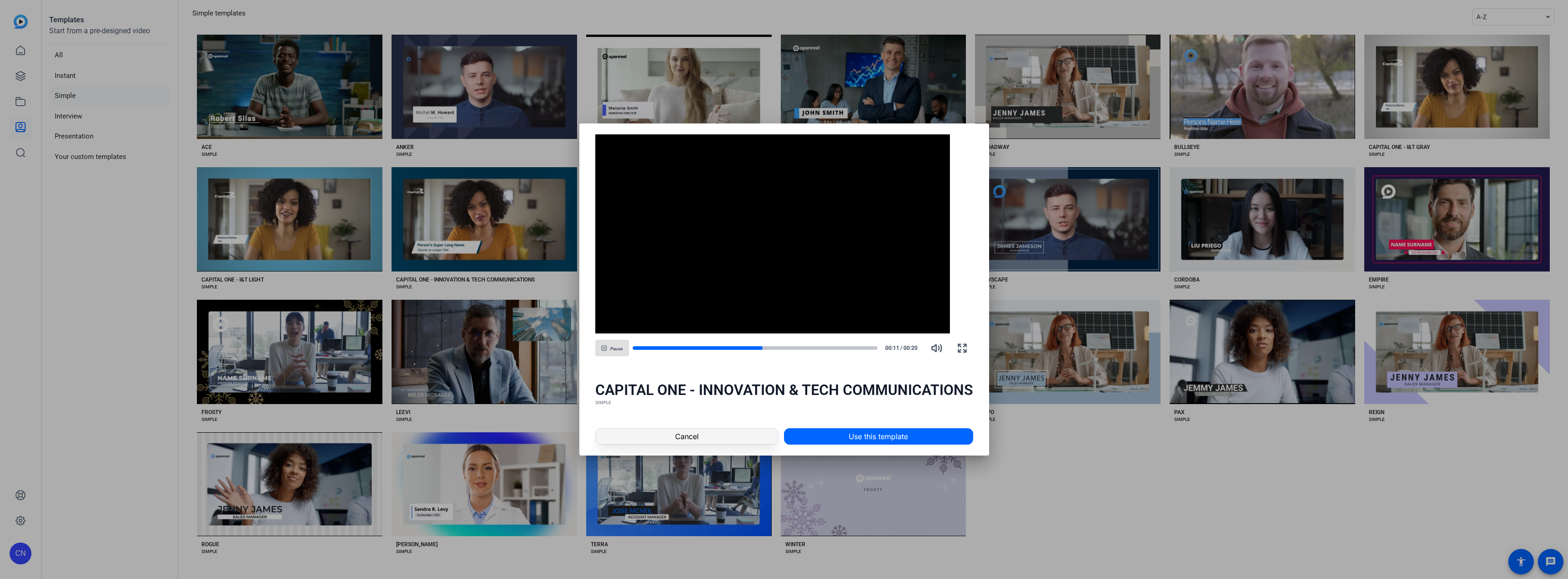
click at [703, 433] on span at bounding box center [687, 436] width 183 height 22
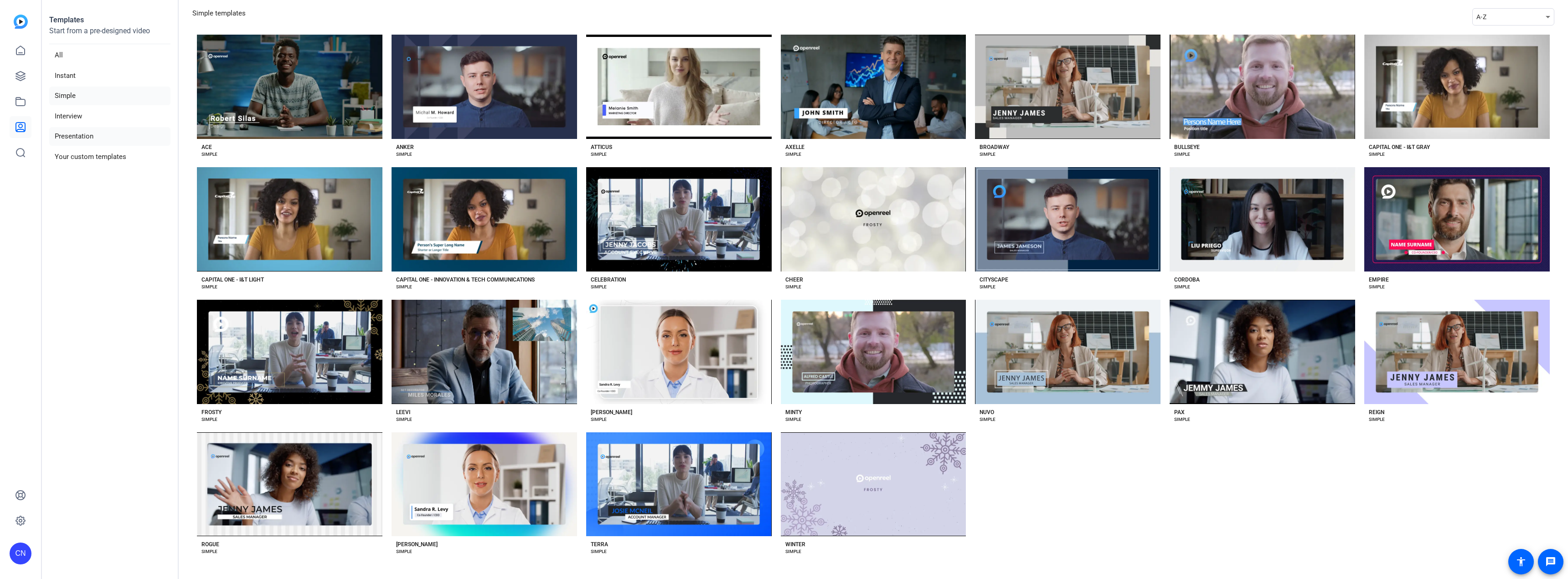
click at [81, 138] on li "Presentation" at bounding box center [110, 136] width 122 height 19
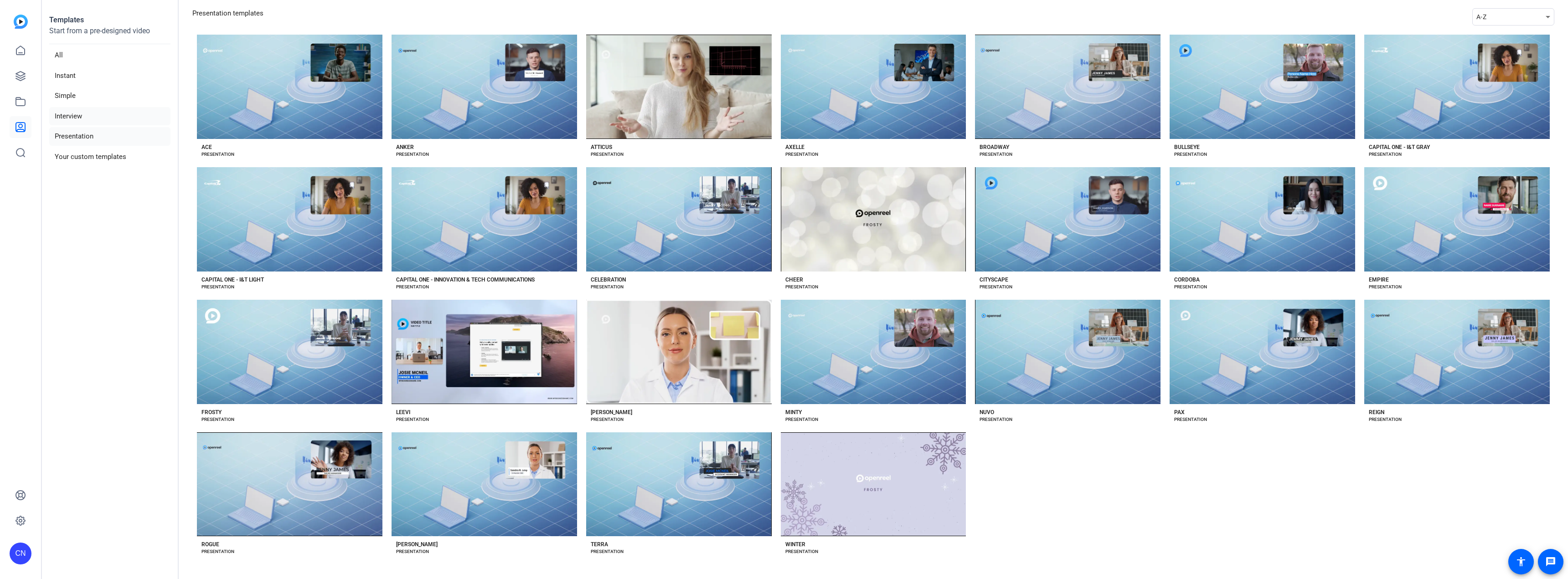
click at [80, 114] on li "Interview" at bounding box center [110, 116] width 122 height 19
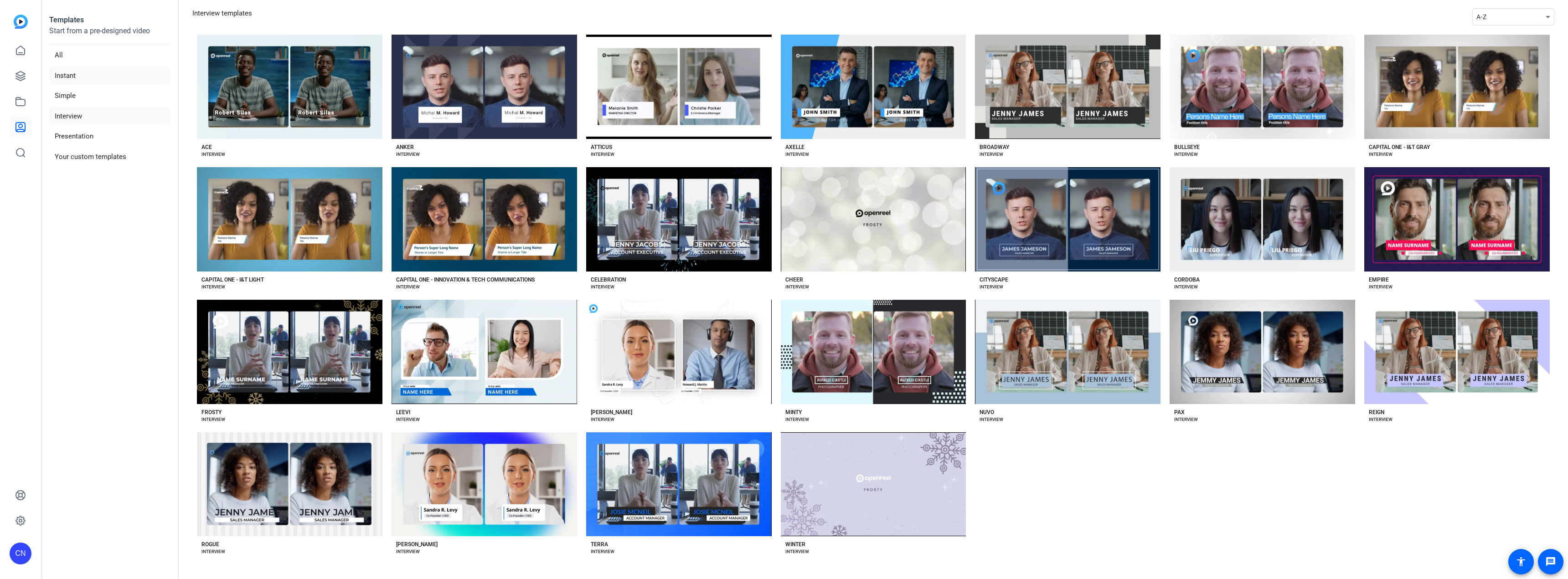
click at [76, 75] on li "Instant" at bounding box center [110, 76] width 122 height 19
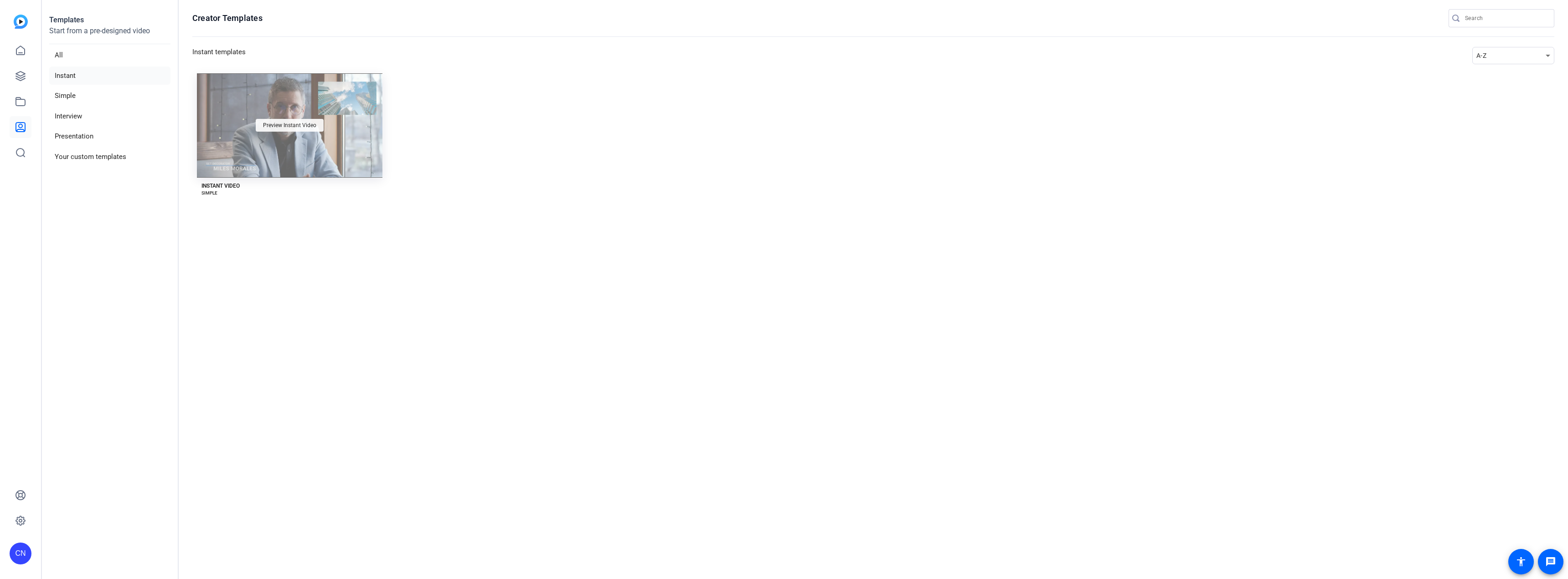
click at [276, 127] on span "Preview Instant Video" at bounding box center [289, 125] width 53 height 6
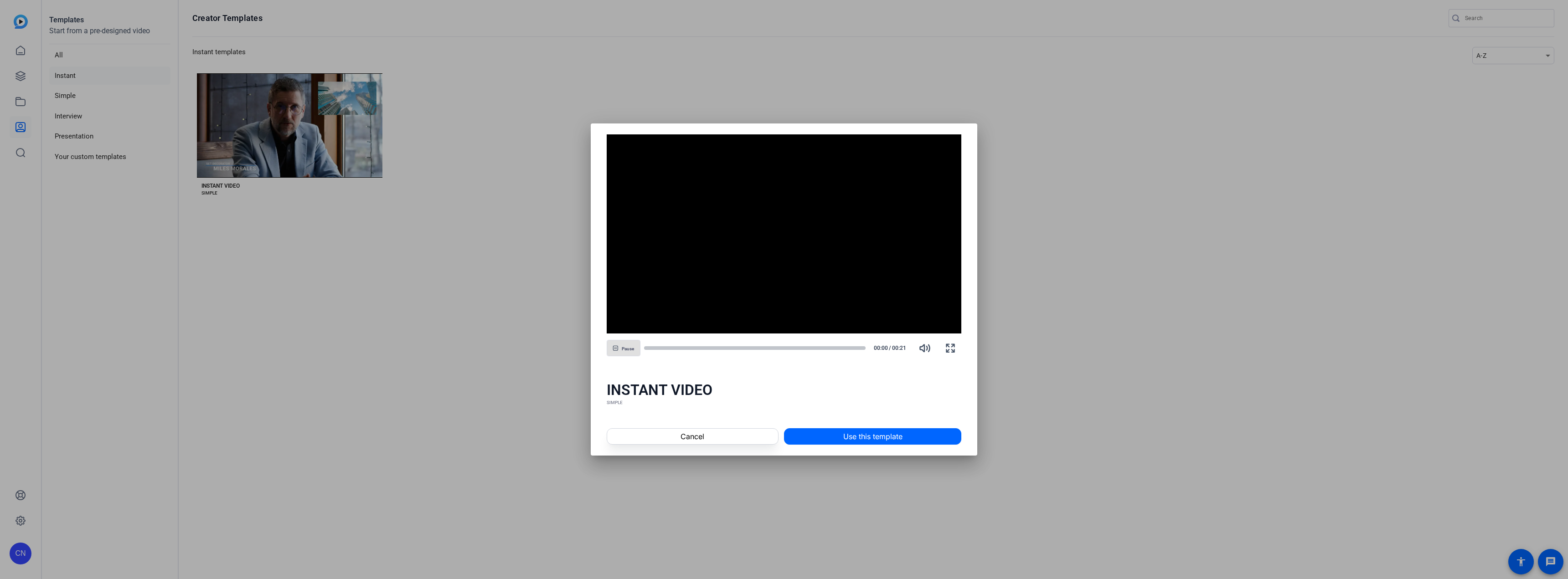
click at [626, 348] on span "Pause" at bounding box center [627, 349] width 12 height 6
drag, startPoint x: 626, startPoint y: 346, endPoint x: 655, endPoint y: 356, distance: 30.7
click at [626, 346] on span "Play" at bounding box center [627, 349] width 8 height 6
click at [679, 432] on span at bounding box center [693, 436] width 171 height 22
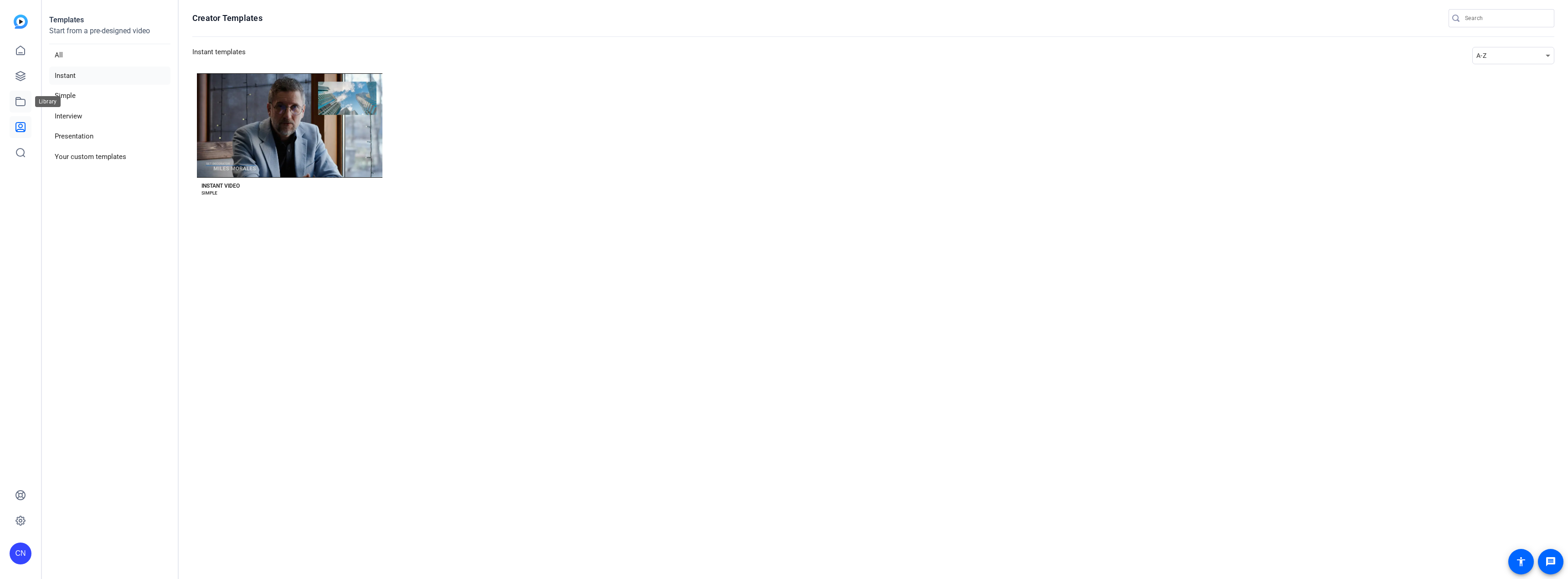
click at [23, 96] on icon at bounding box center [20, 102] width 11 height 11
click at [18, 99] on icon at bounding box center [21, 102] width 9 height 8
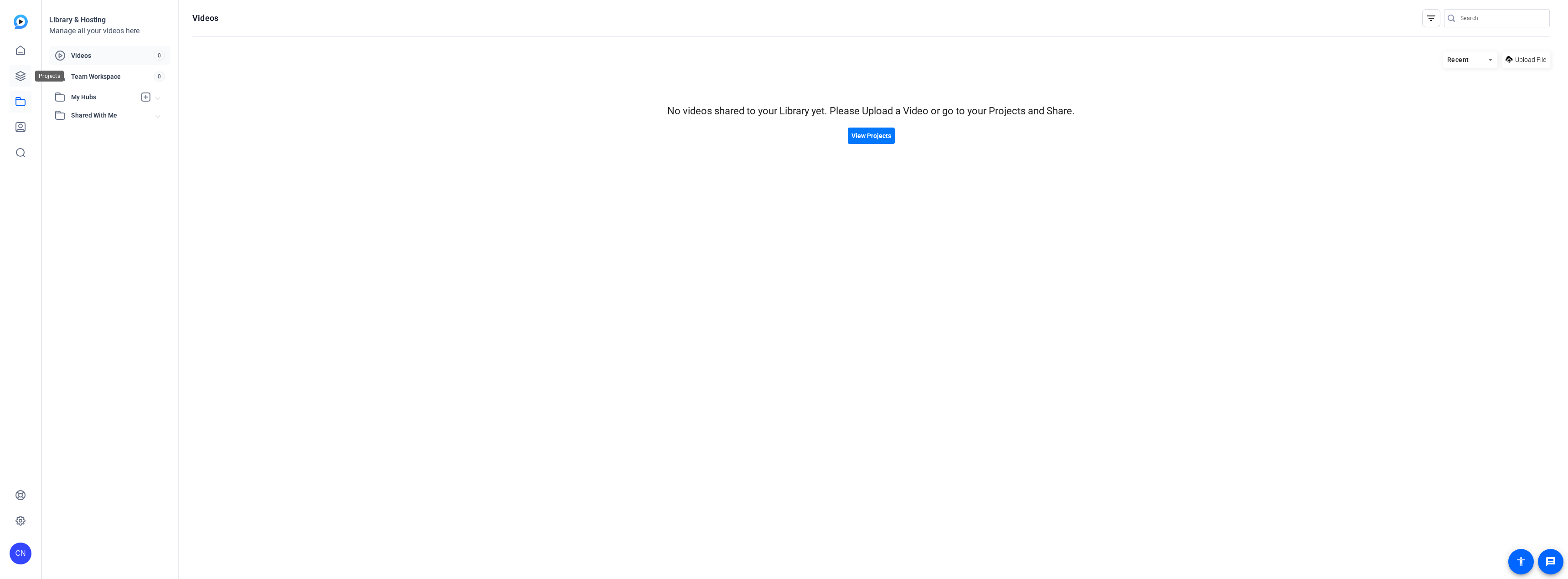
click at [21, 75] on icon at bounding box center [20, 76] width 11 height 11
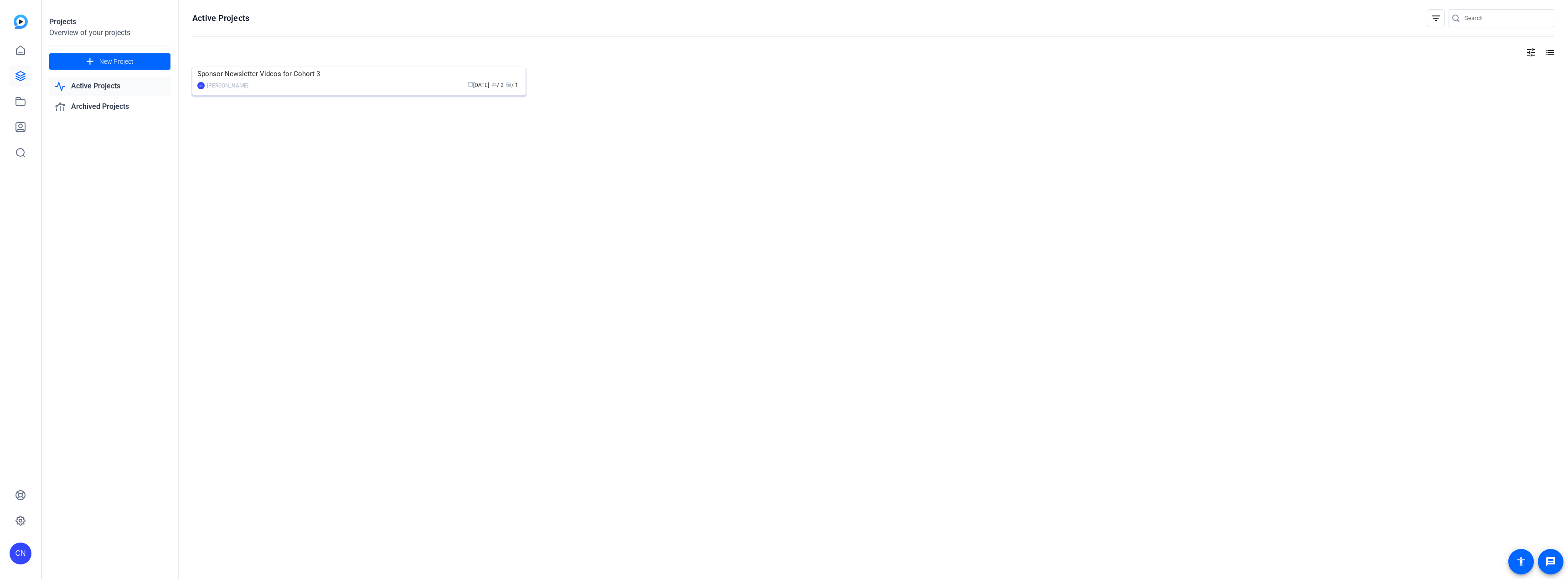
click at [273, 76] on div "Sponsor Newsletter Videos for Cohort 3" at bounding box center [359, 73] width 323 height 13
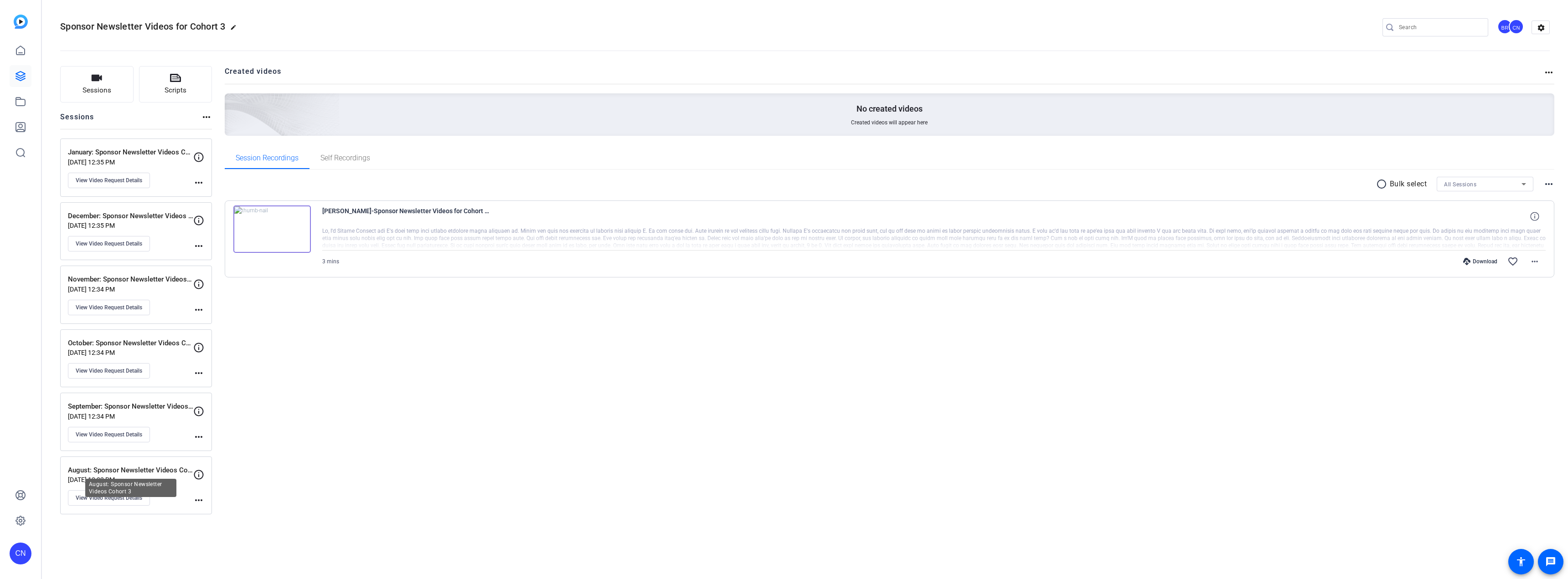
click at [145, 468] on p "August: Sponsor Newsletter Videos Cohort 3" at bounding box center [131, 470] width 125 height 10
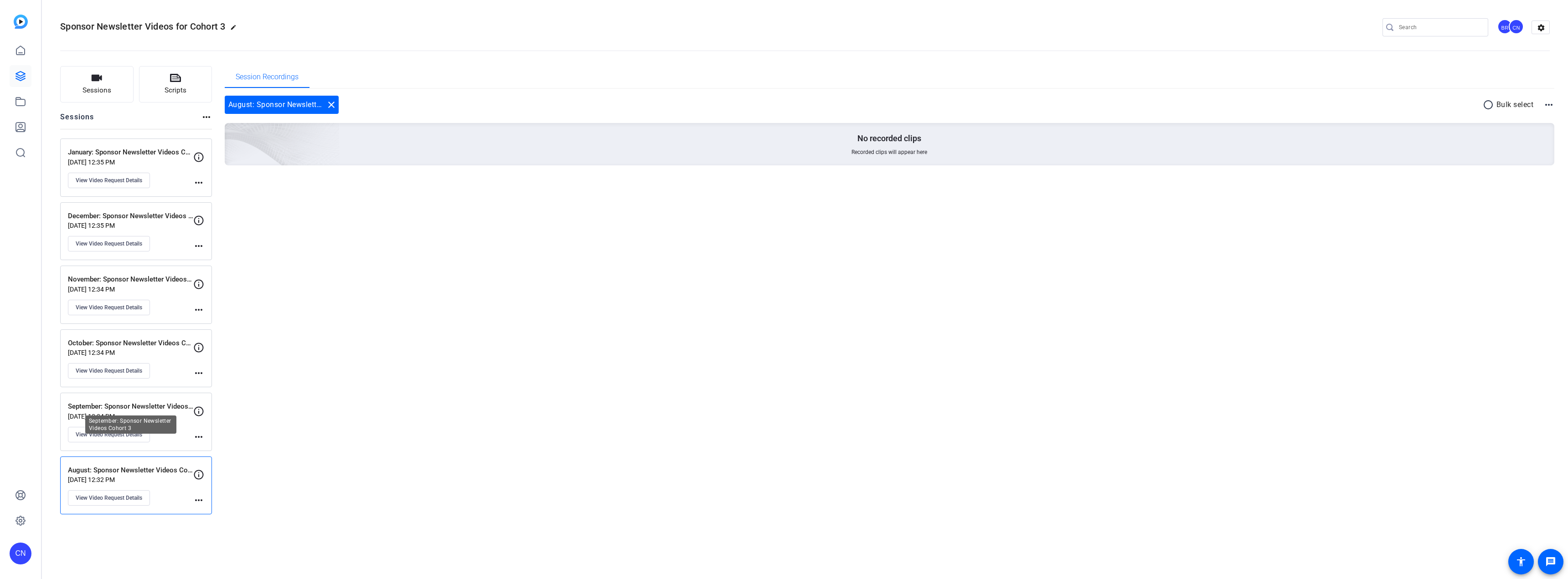
click at [147, 406] on p "September: Sponsor Newsletter Videos Cohort 3" at bounding box center [131, 407] width 125 height 10
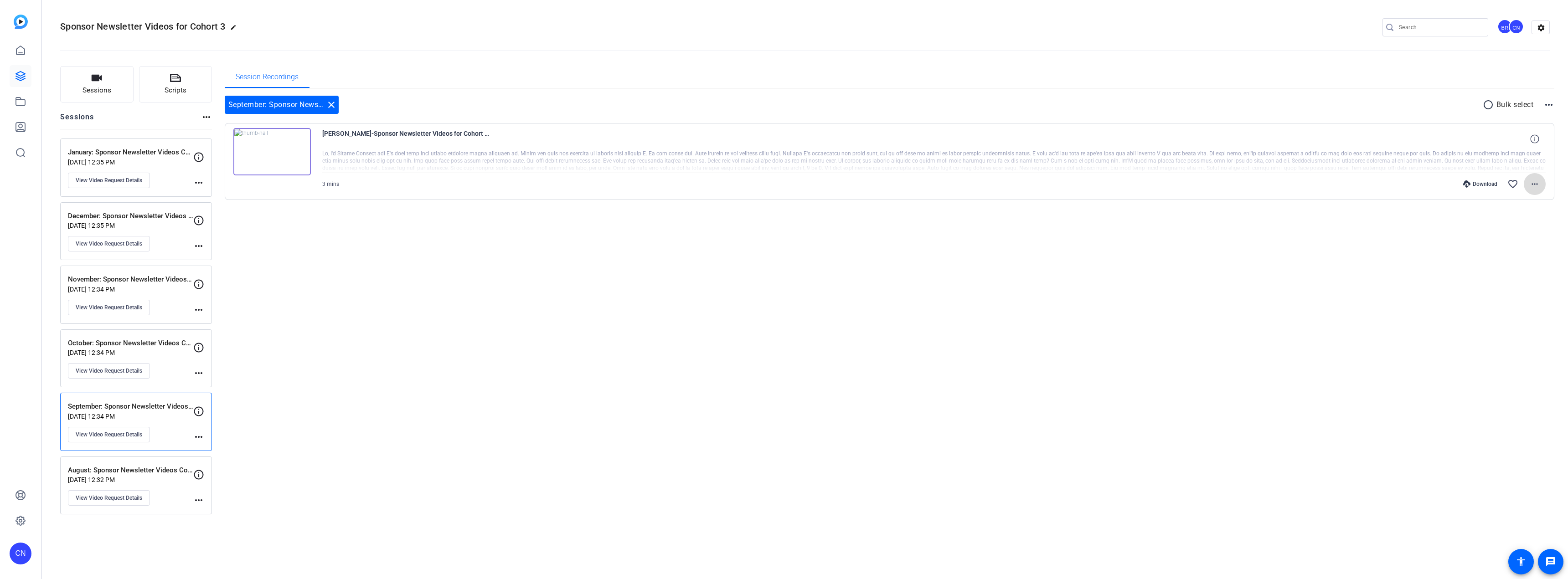
click at [1537, 183] on mat-icon "more_horiz" at bounding box center [1535, 184] width 11 height 11
click at [1065, 373] on div at bounding box center [784, 289] width 1568 height 579
click at [22, 124] on icon at bounding box center [20, 127] width 11 height 11
